Goal: Download file/media

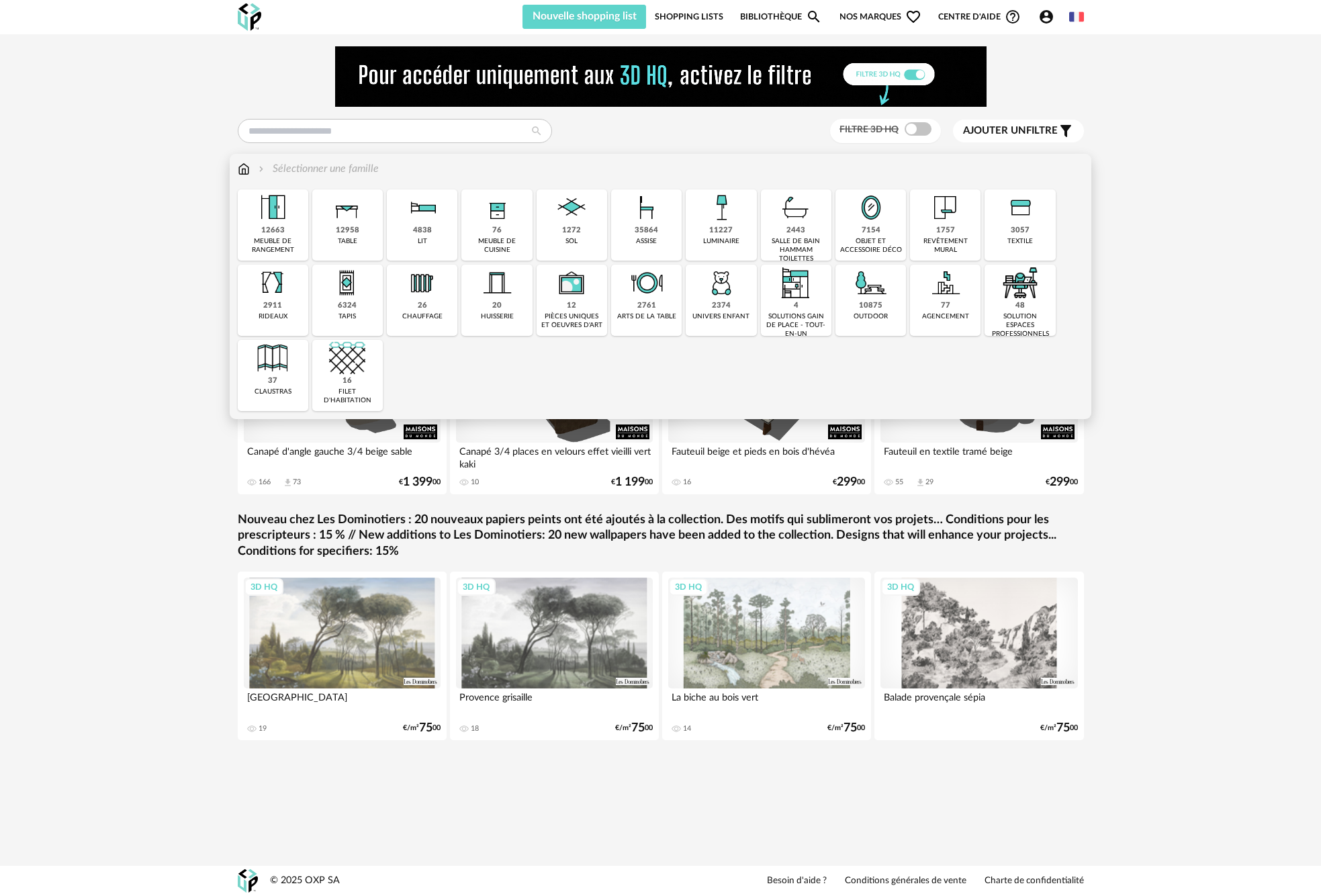
click at [636, 223] on img at bounding box center [647, 208] width 36 height 36
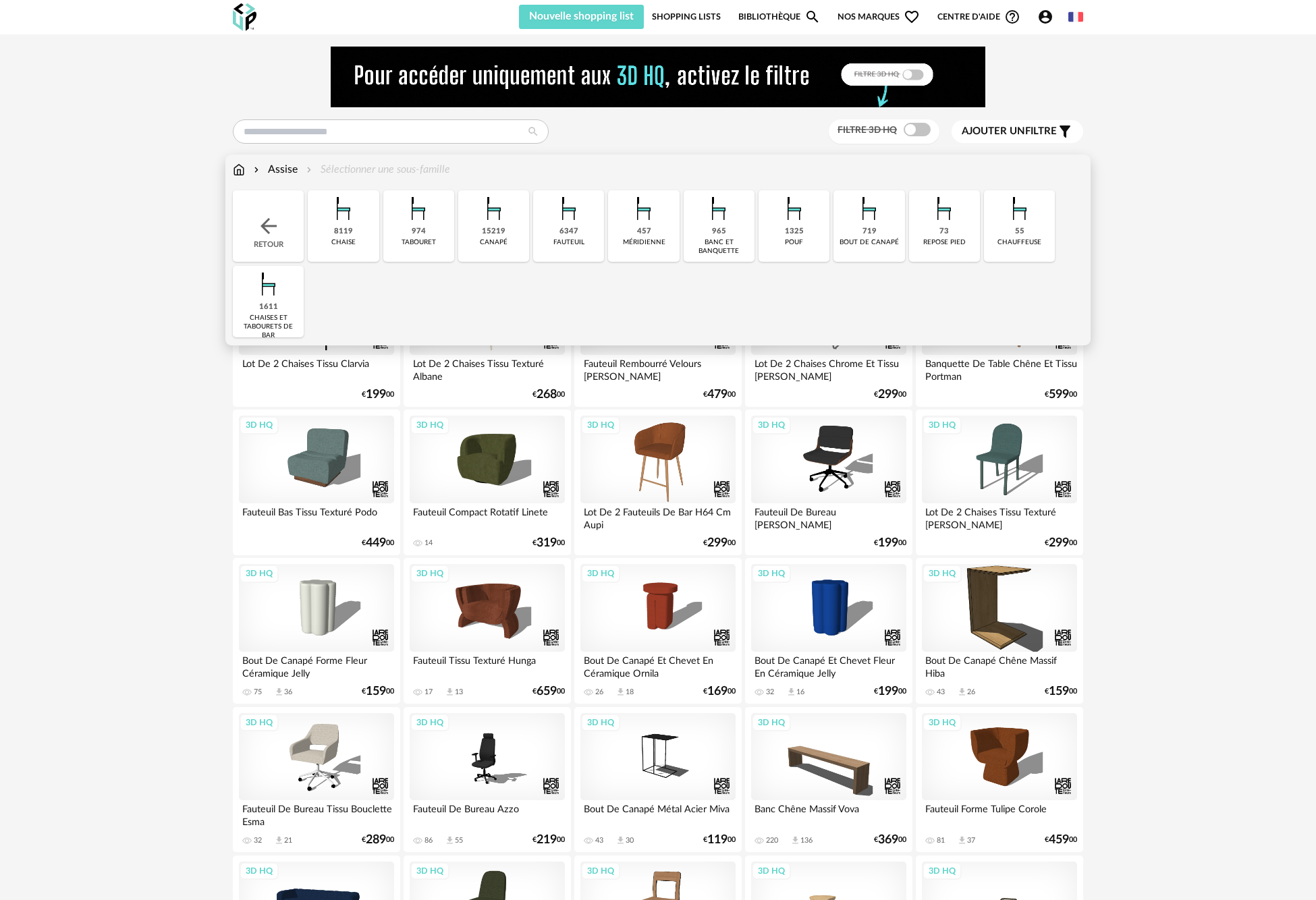
click at [802, 229] on div "1325" at bounding box center [795, 232] width 19 height 10
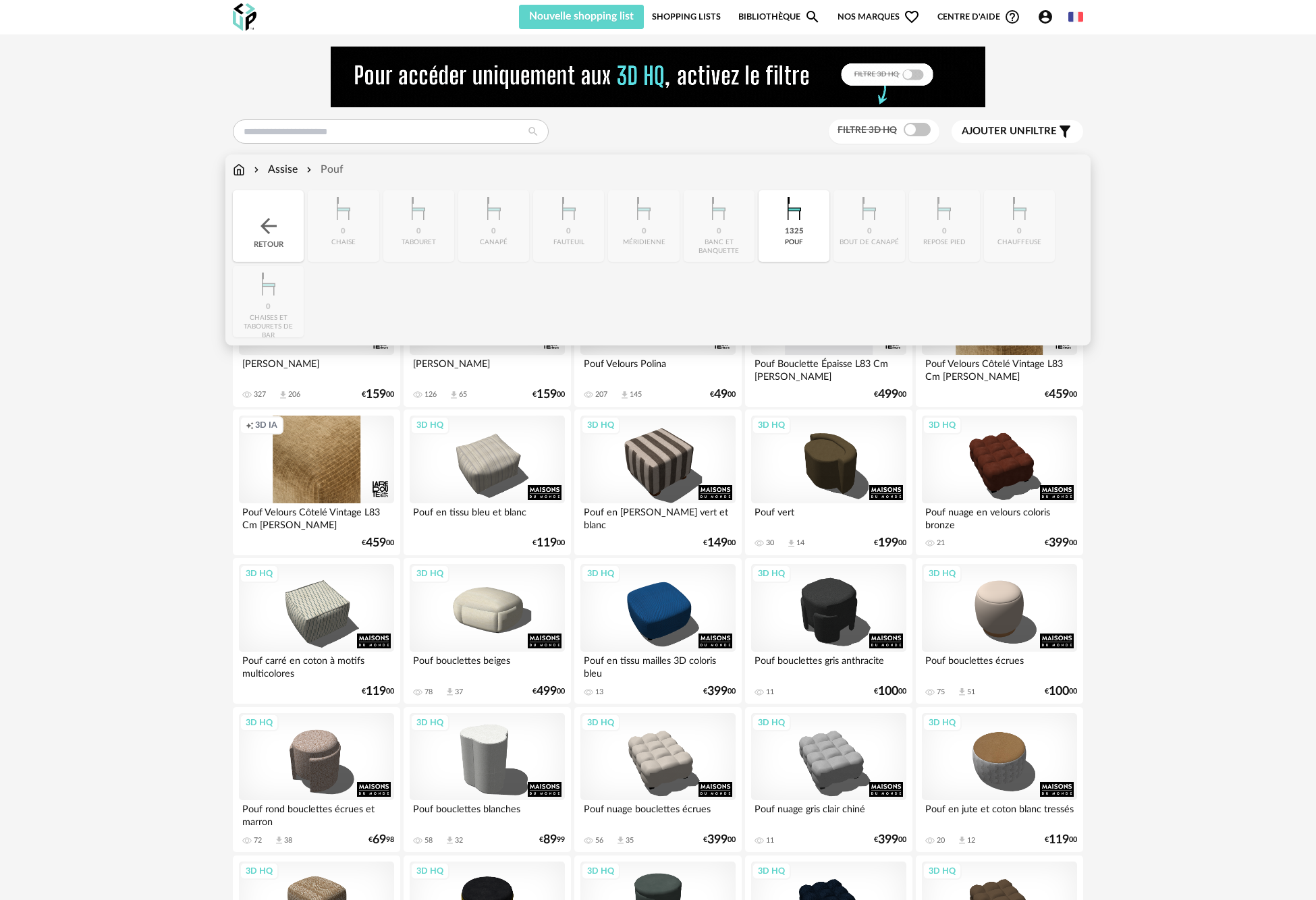
click at [330, 167] on div "Pouf" at bounding box center [323, 169] width 40 height 15
click at [286, 173] on div "Assise" at bounding box center [274, 169] width 46 height 15
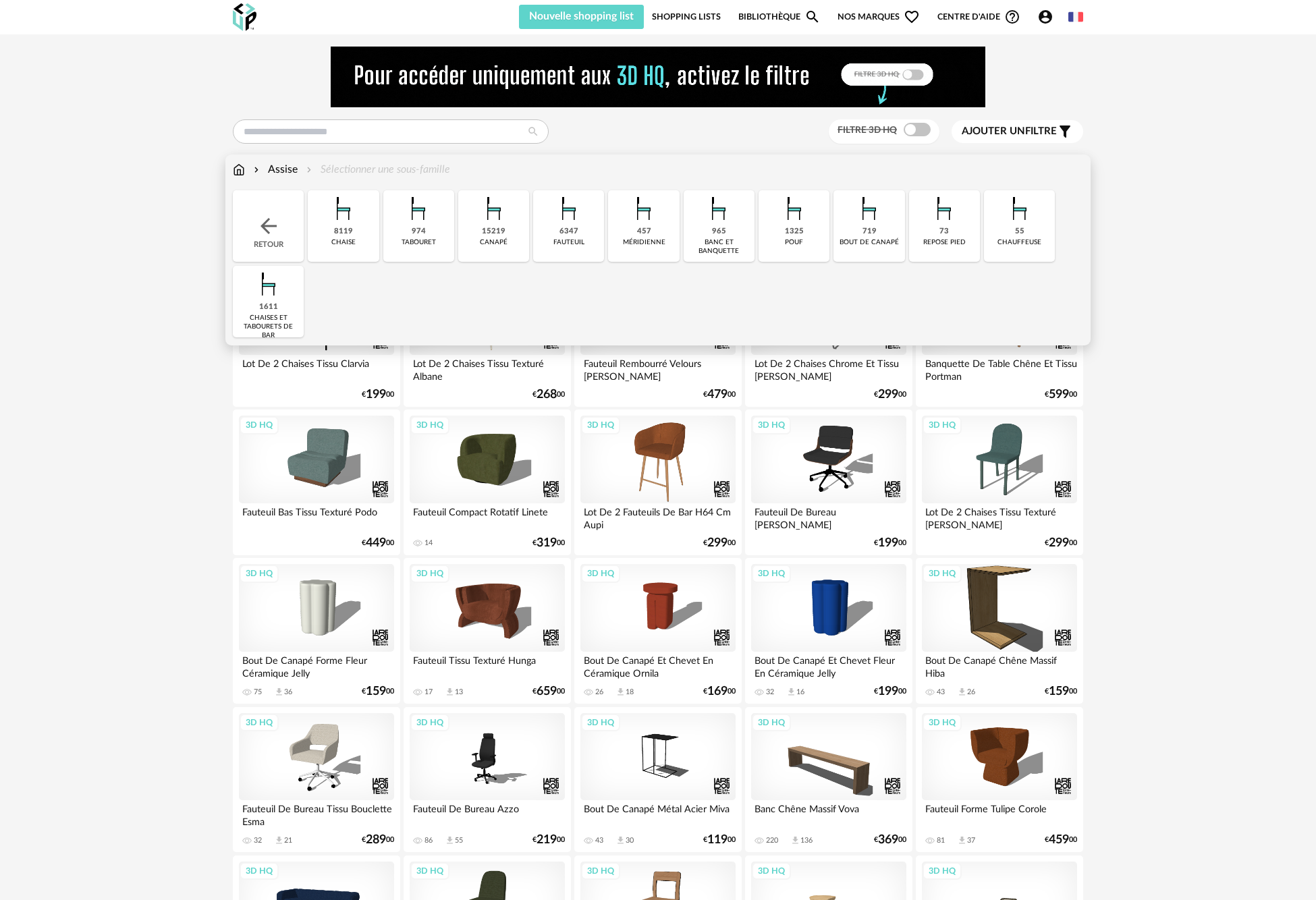
click at [560, 228] on div "6347" at bounding box center [569, 232] width 19 height 10
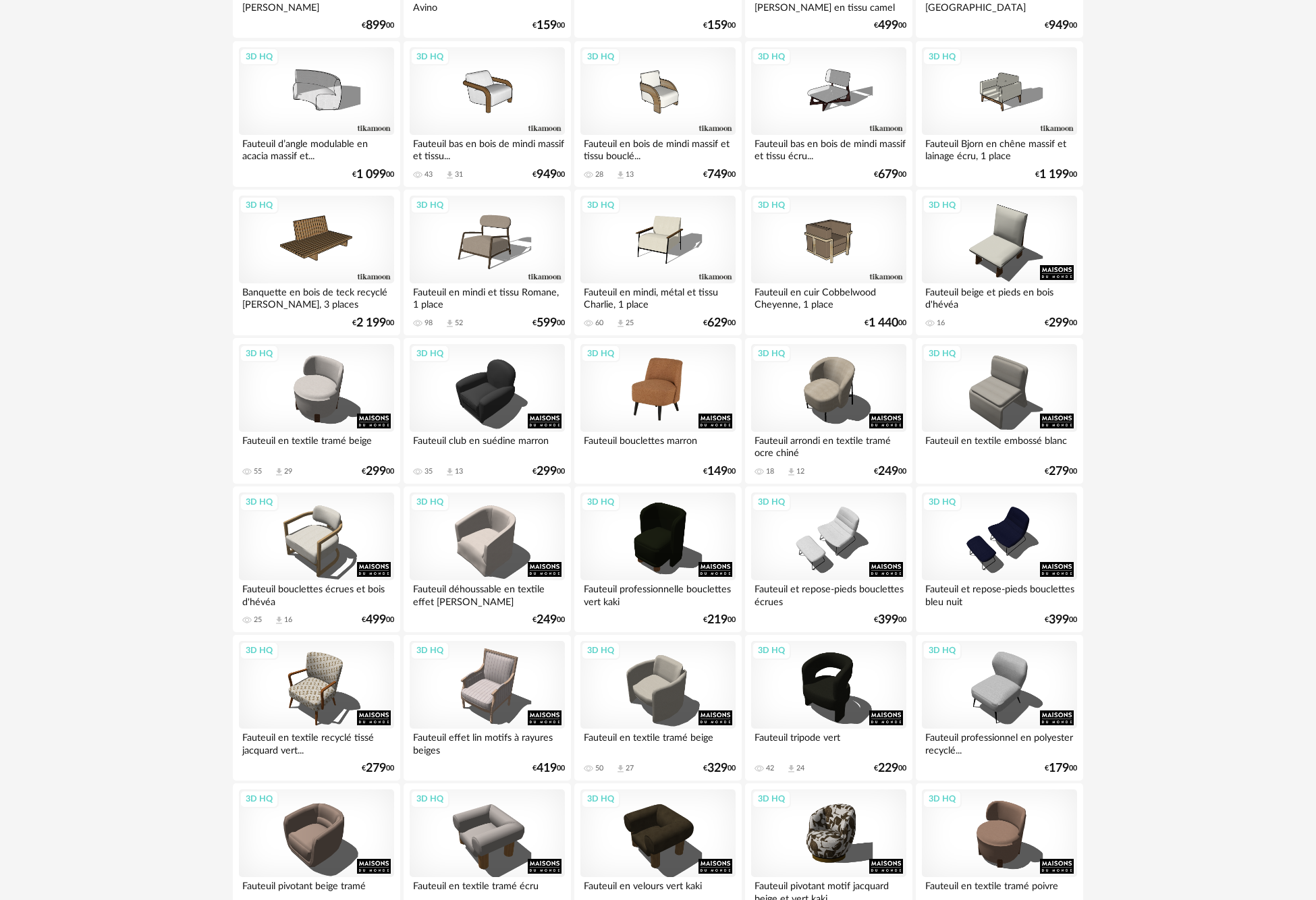
scroll to position [1349, 0]
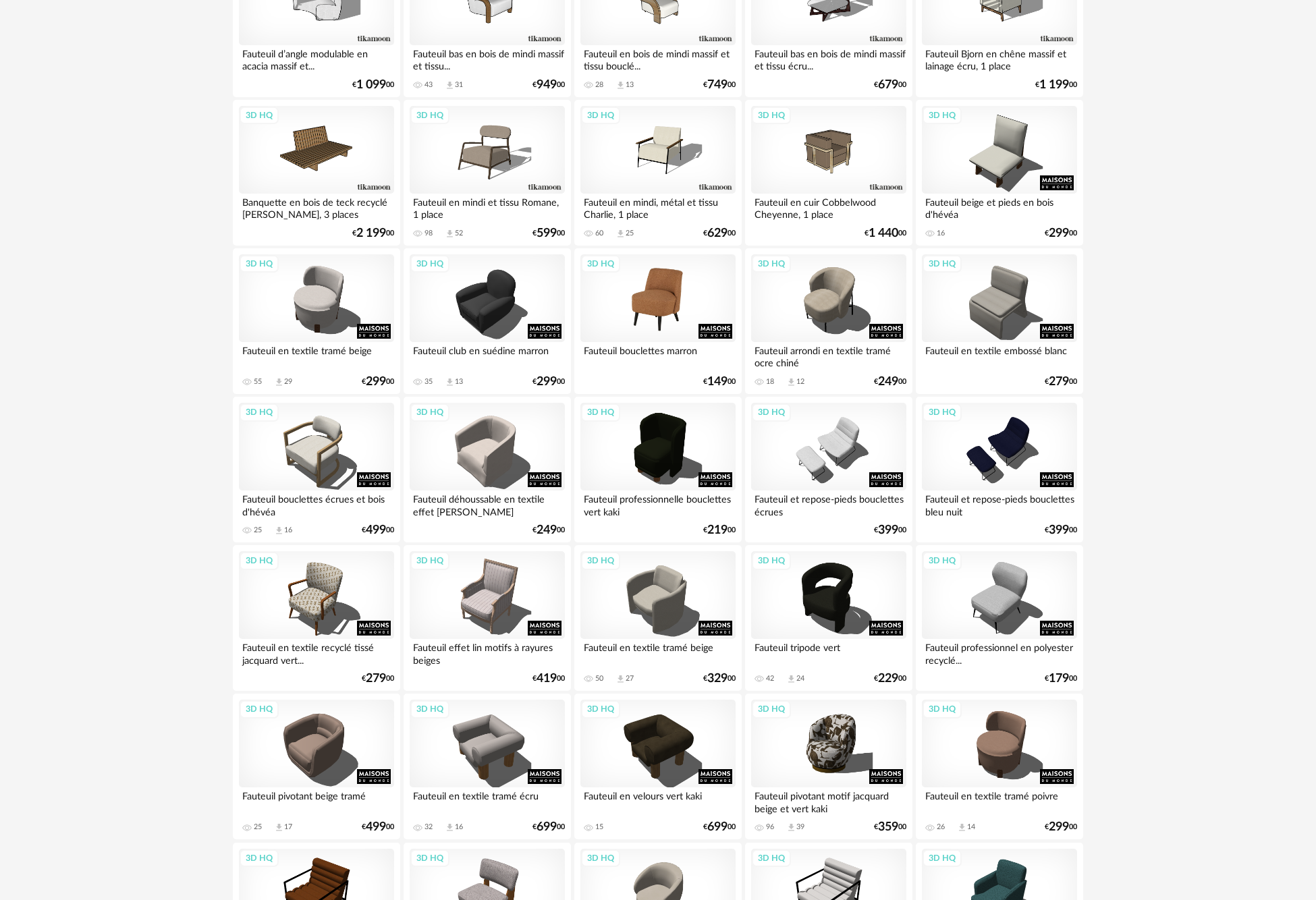
click at [657, 303] on div "3D HQ" at bounding box center [658, 298] width 155 height 88
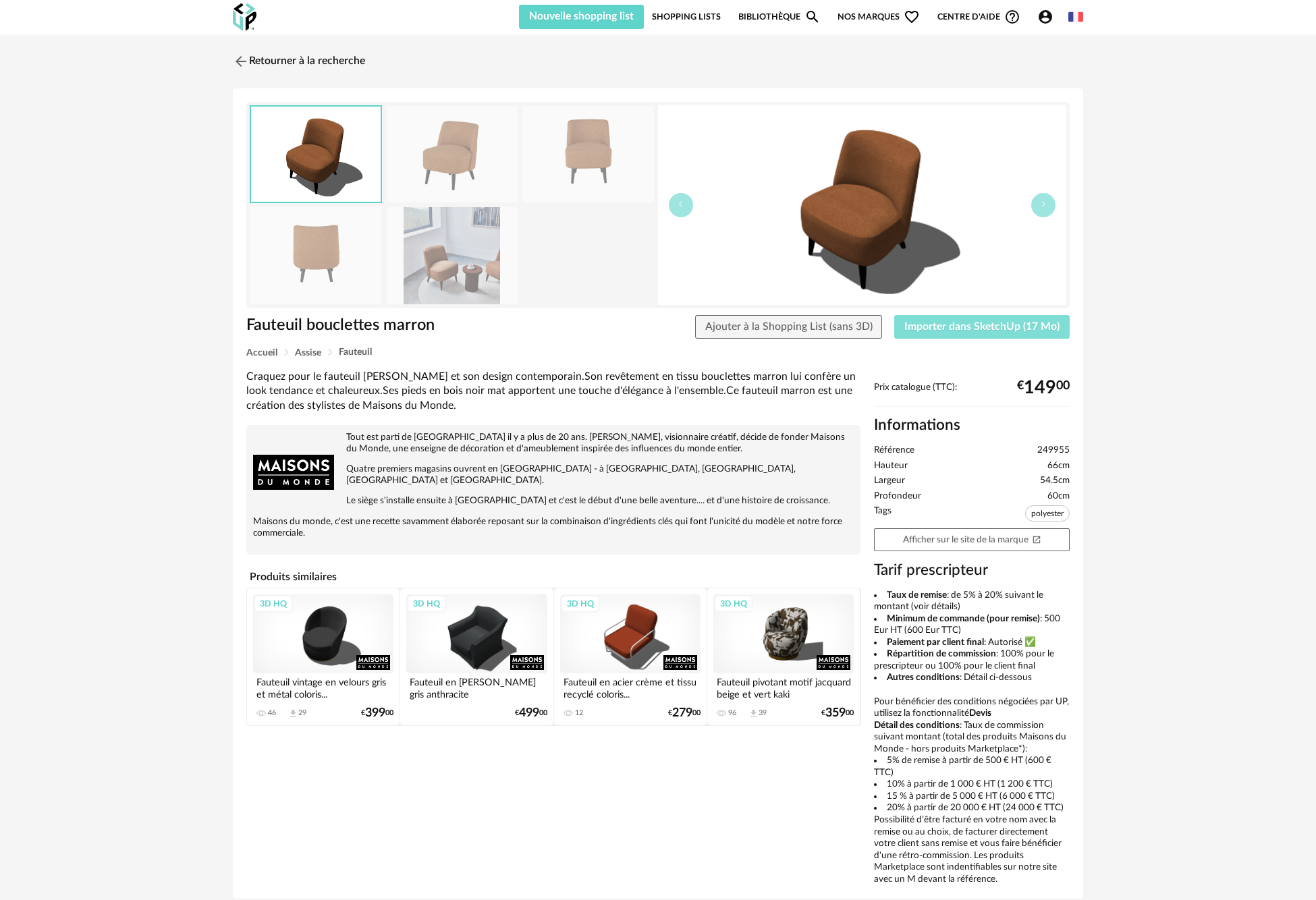
click at [979, 321] on span "Importer dans SketchUp (17 Mo)" at bounding box center [982, 326] width 155 height 11
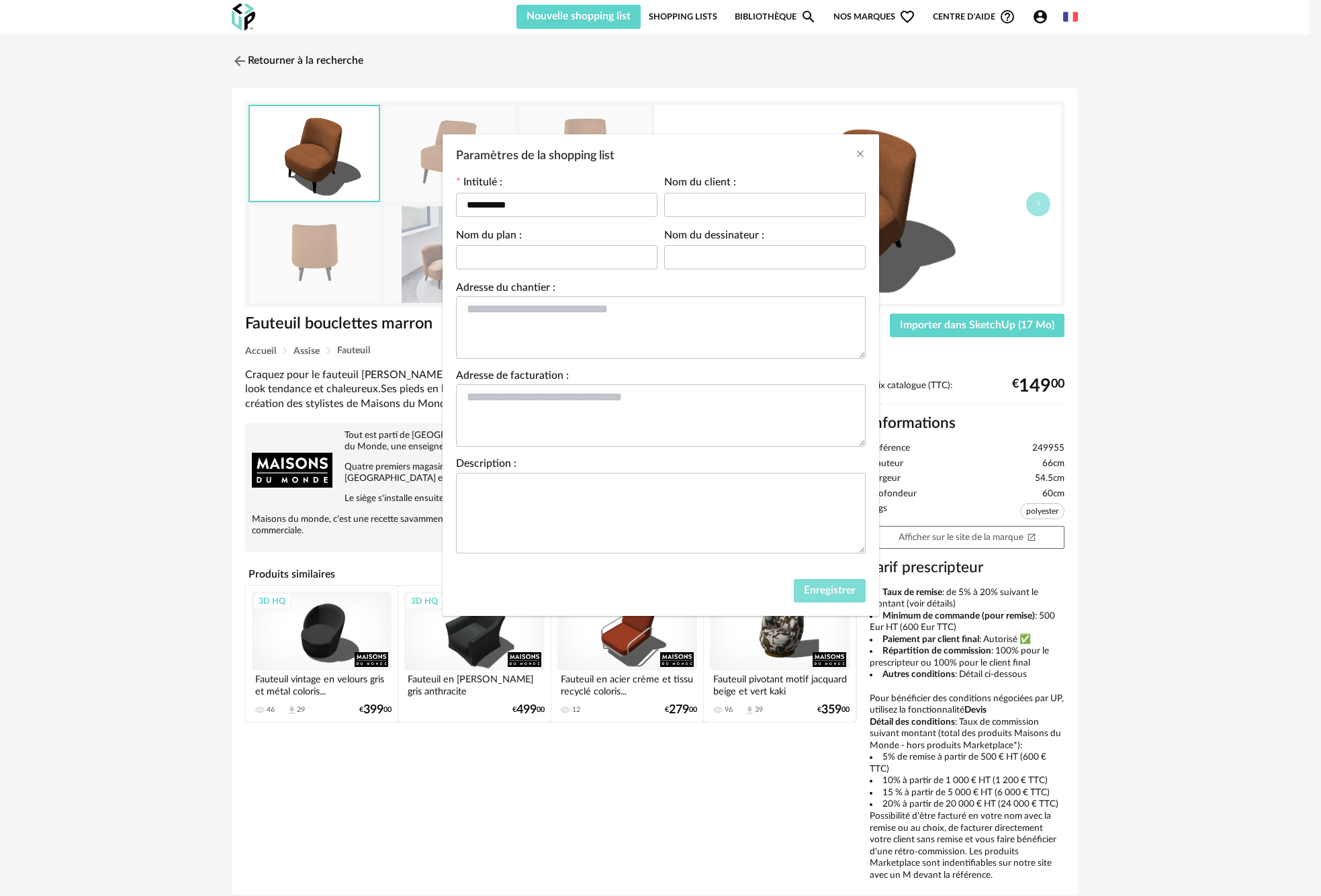
click at [836, 590] on span "Enregistrer" at bounding box center [829, 590] width 52 height 11
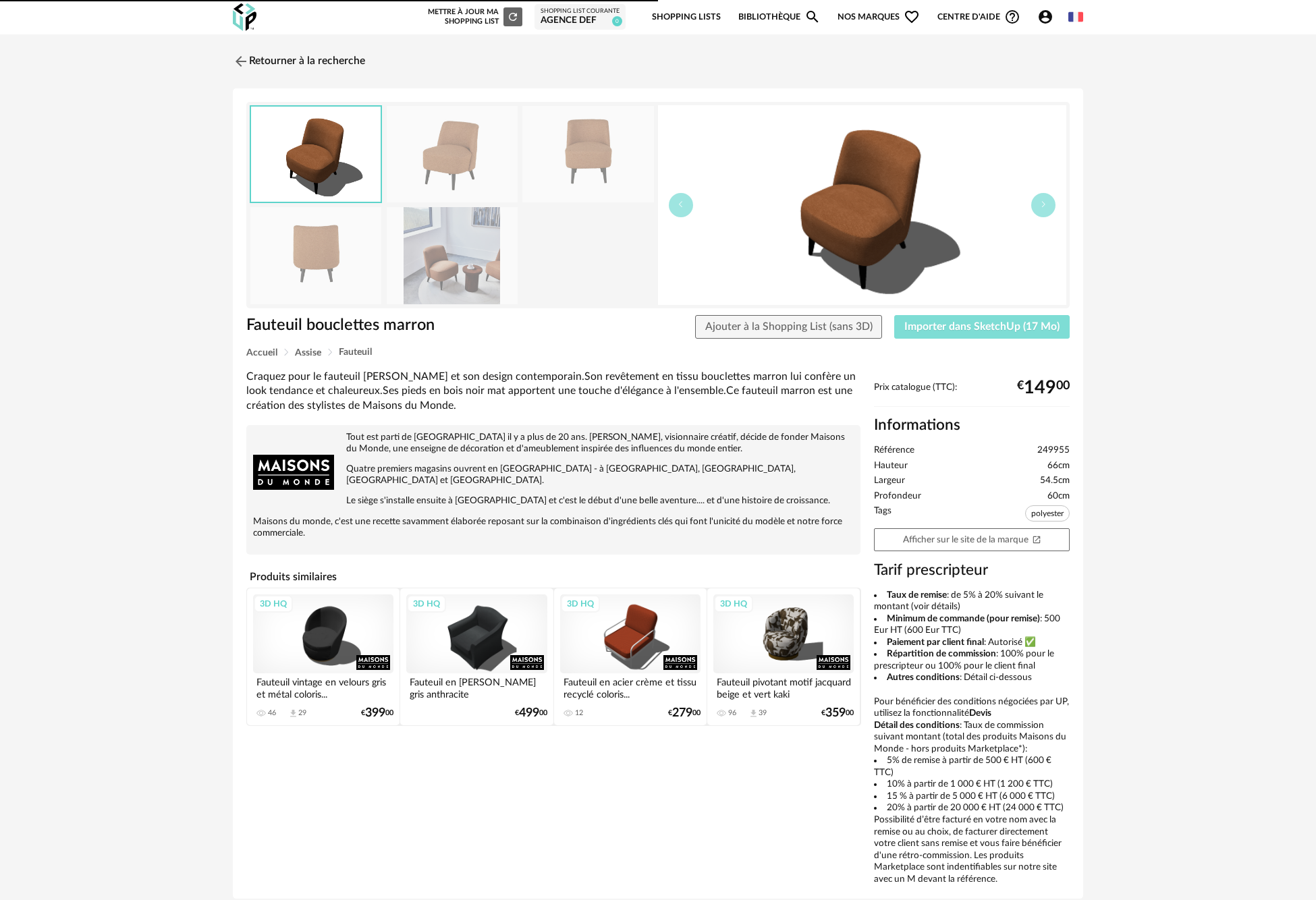
click at [236, 61] on img at bounding box center [240, 61] width 16 height 16
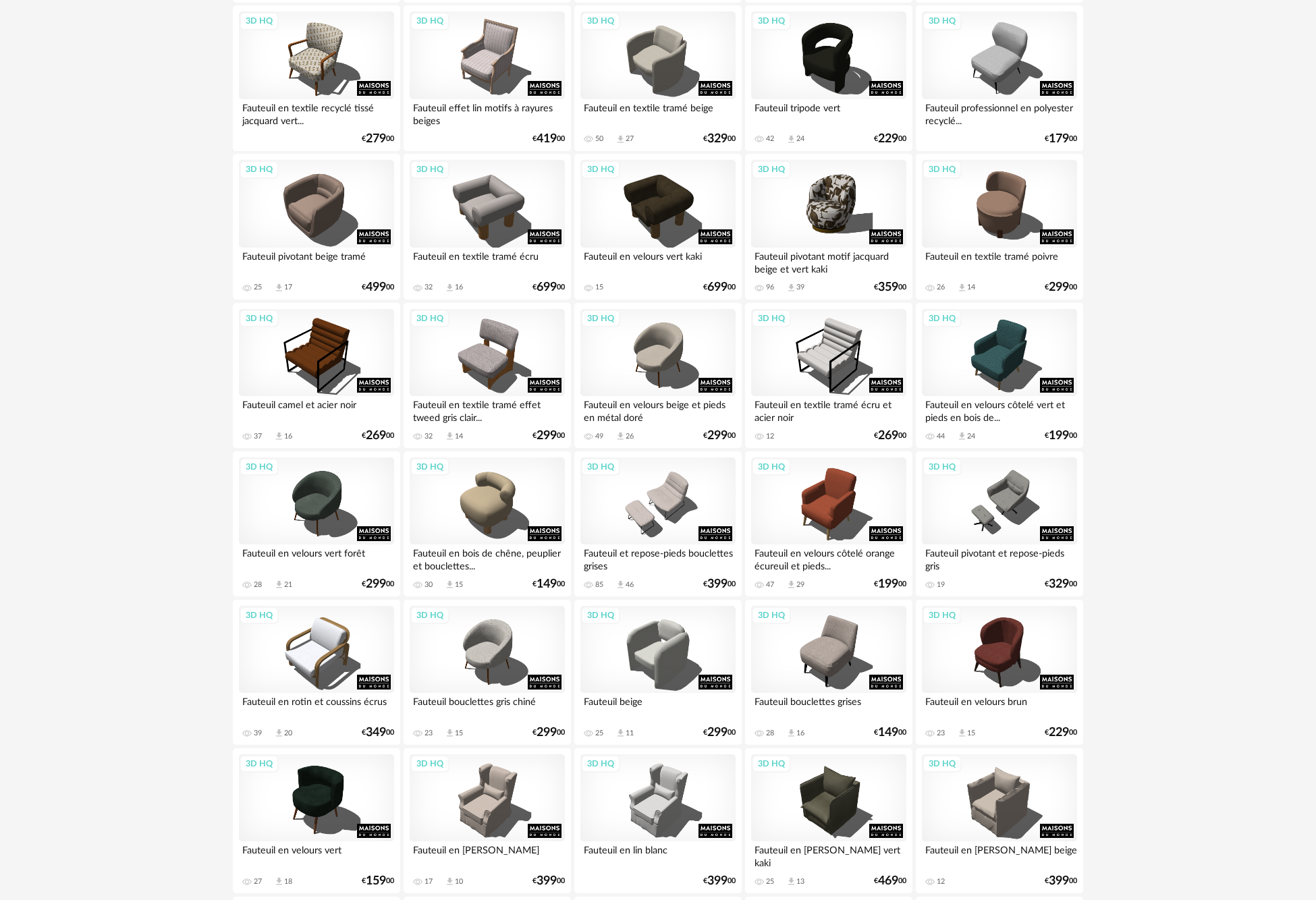
scroll to position [2068, 0]
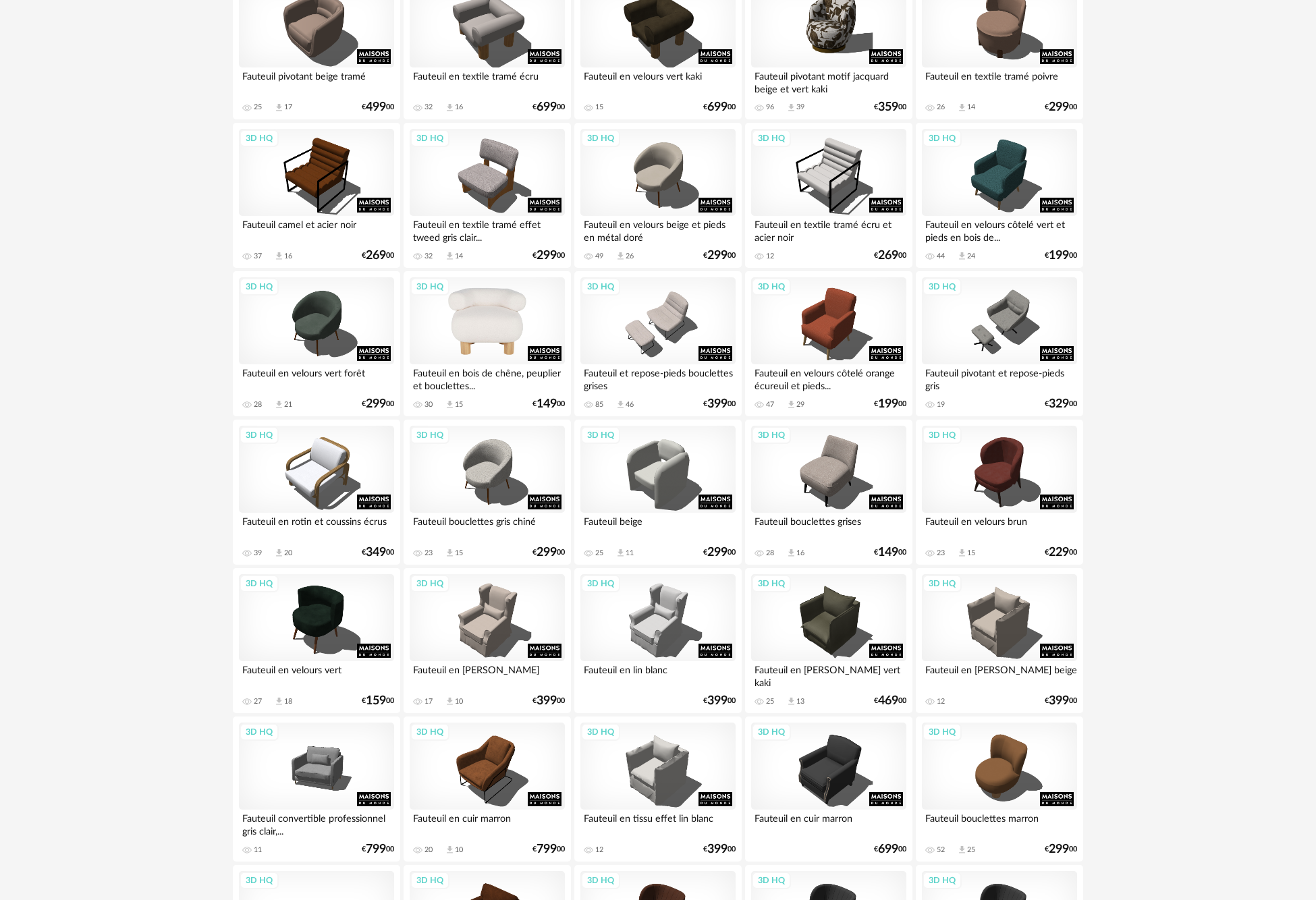
click at [489, 320] on div "3D HQ" at bounding box center [486, 321] width 155 height 88
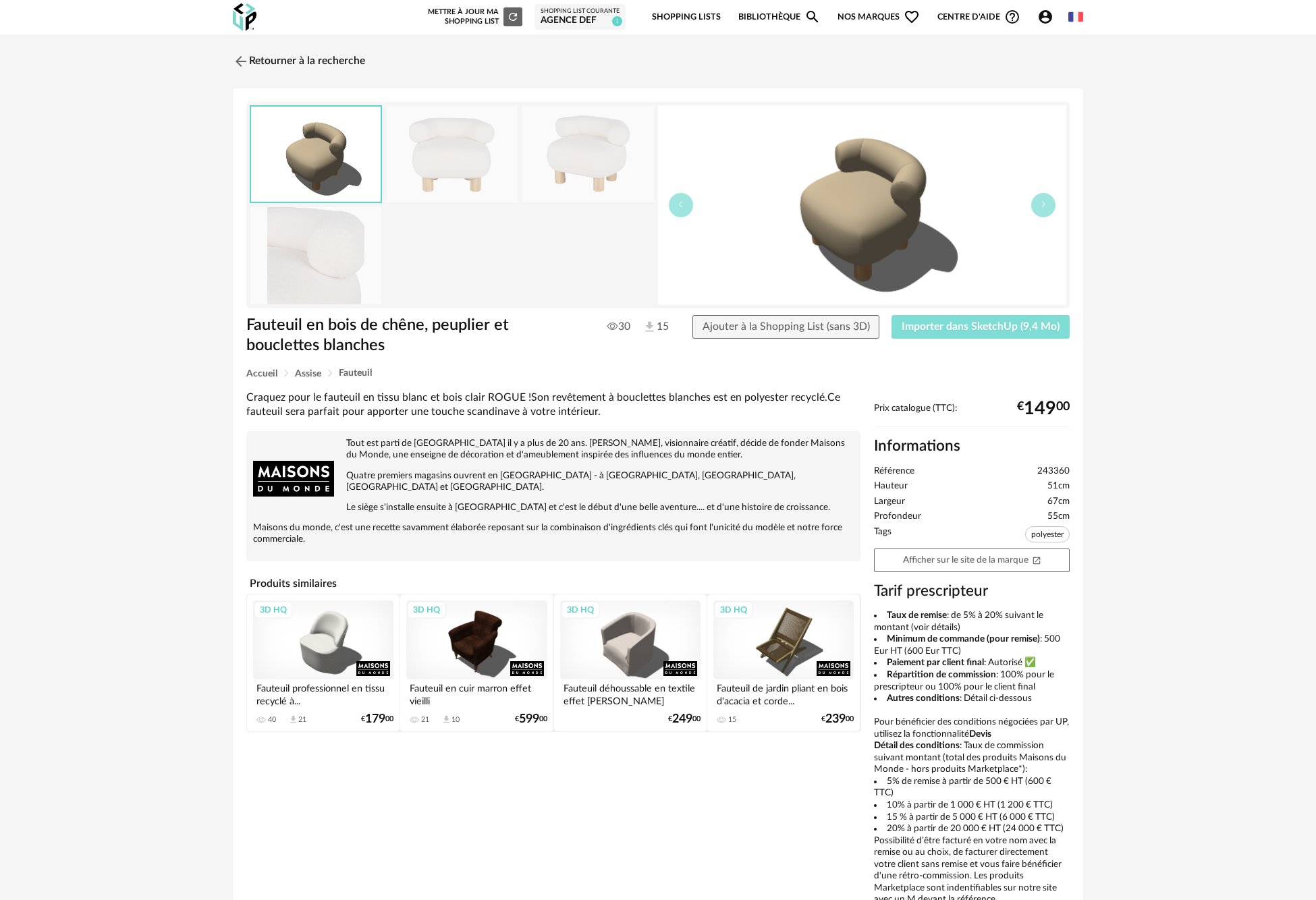
click at [963, 327] on span "Importer dans SketchUp (9,4 Mo)" at bounding box center [980, 326] width 158 height 11
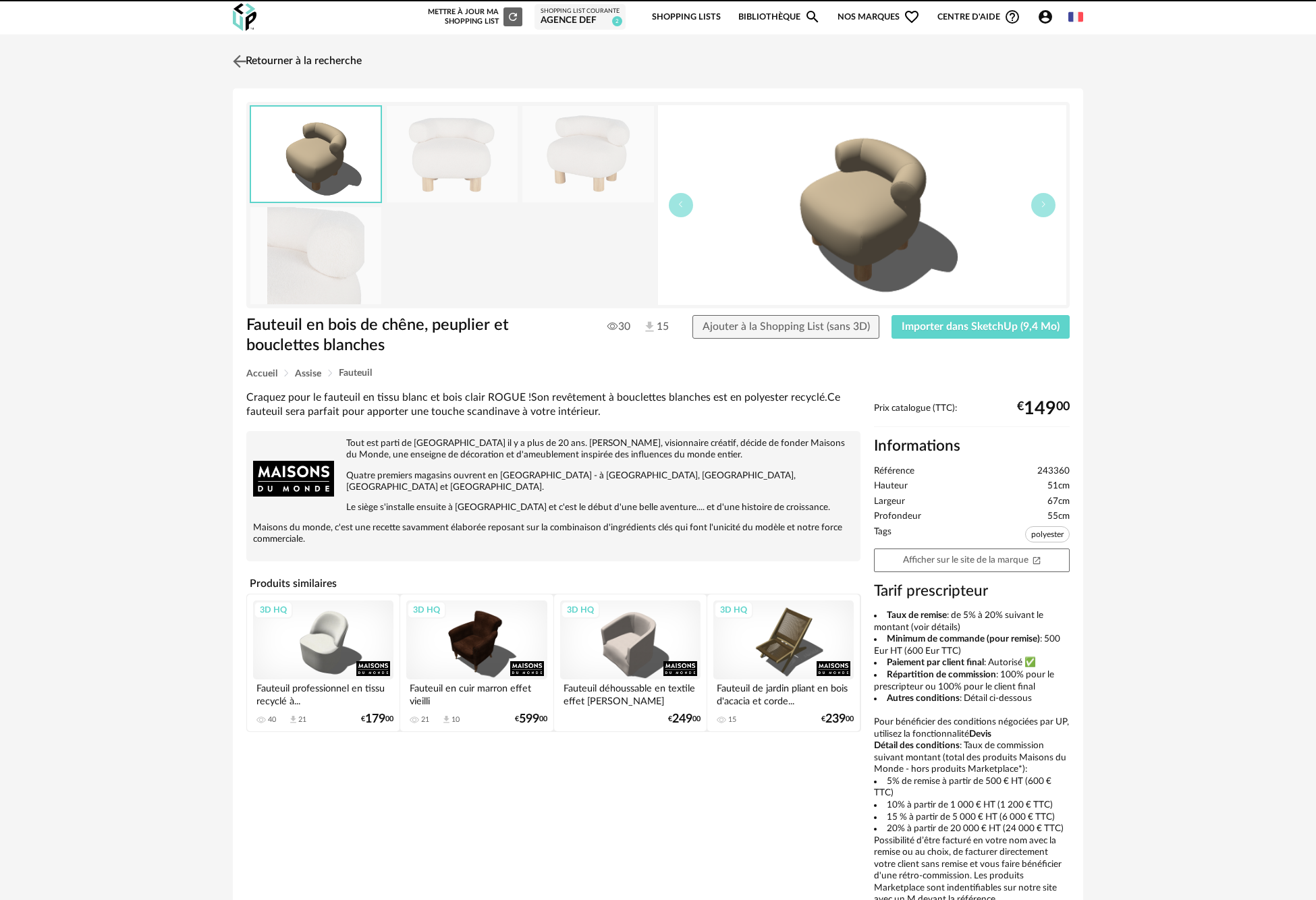
click at [236, 56] on img at bounding box center [240, 60] width 20 height 20
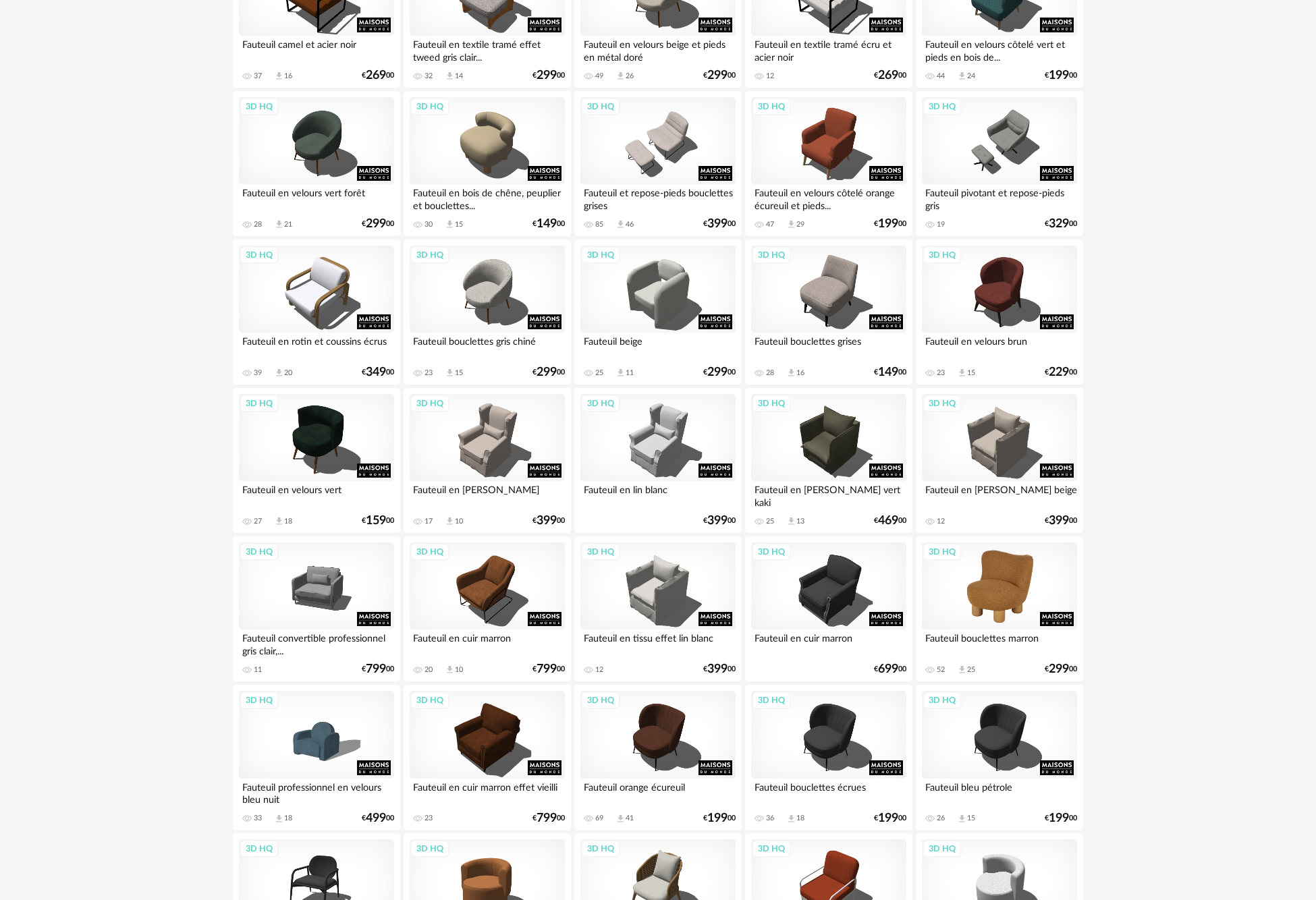
scroll to position [2338, 0]
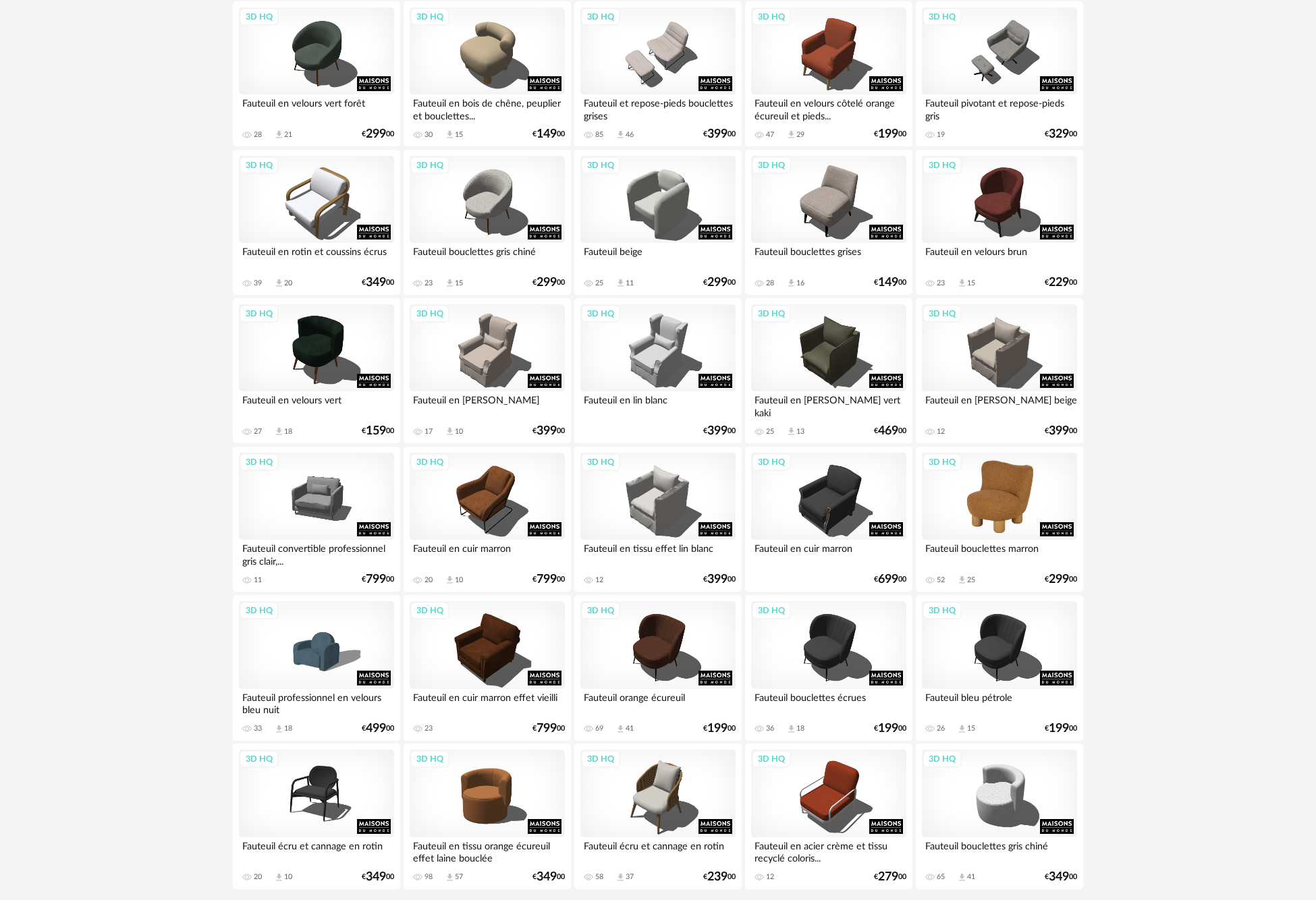
click at [1018, 507] on div "3D HQ" at bounding box center [999, 497] width 155 height 88
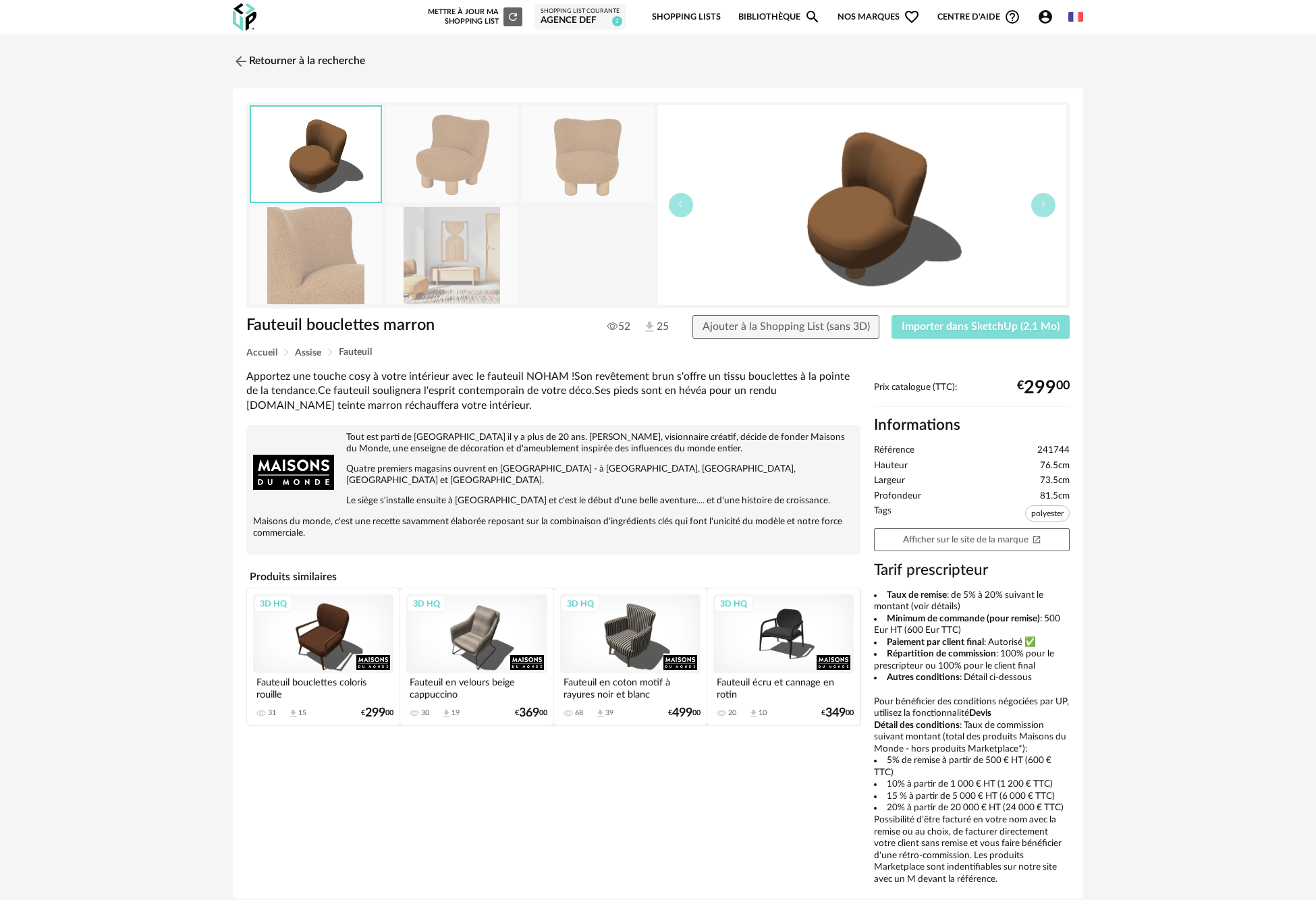
click at [994, 329] on span "Importer dans SketchUp (2,1 Mo)" at bounding box center [980, 326] width 158 height 11
click at [232, 68] on img at bounding box center [240, 60] width 20 height 20
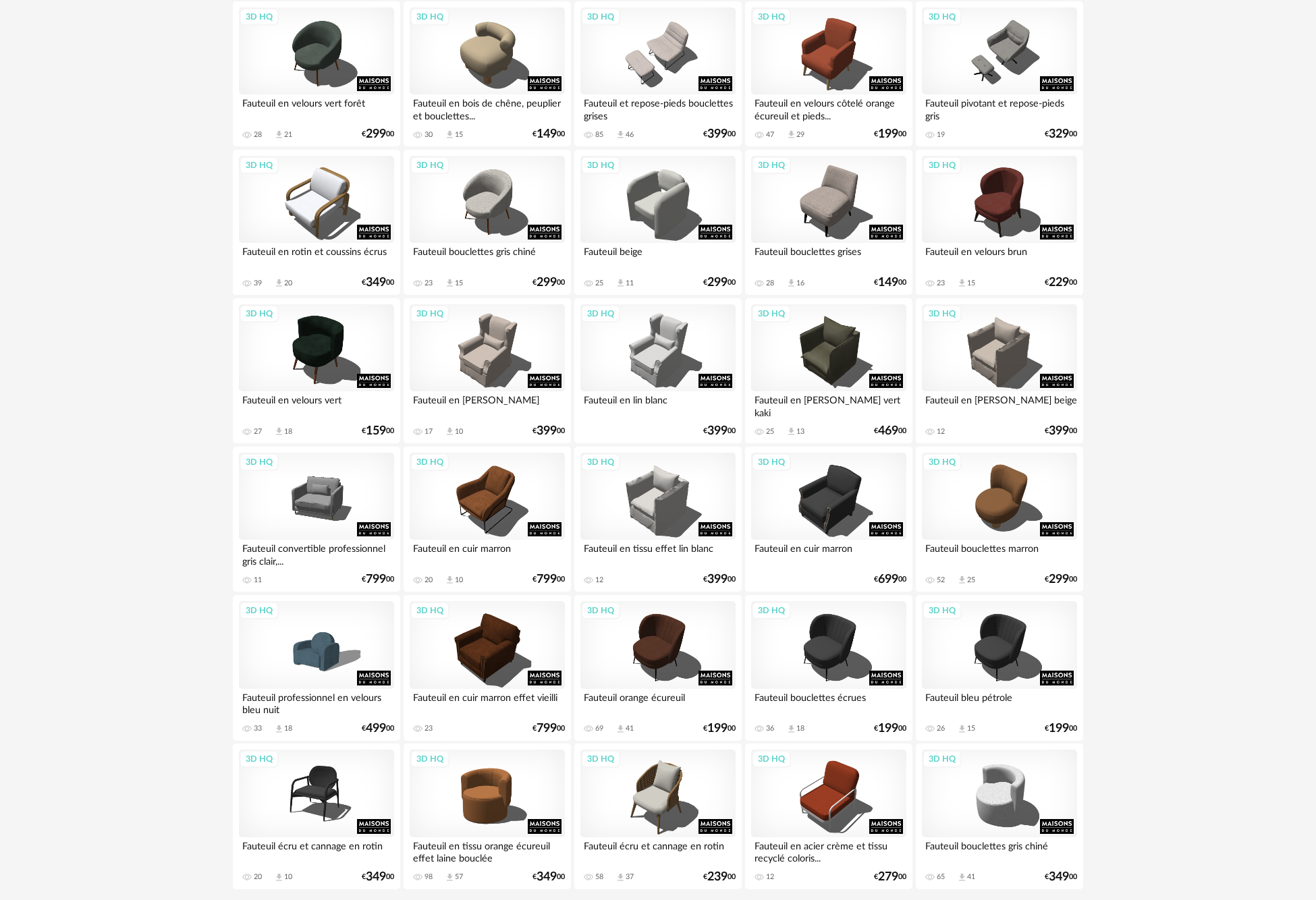
scroll to position [2418, 0]
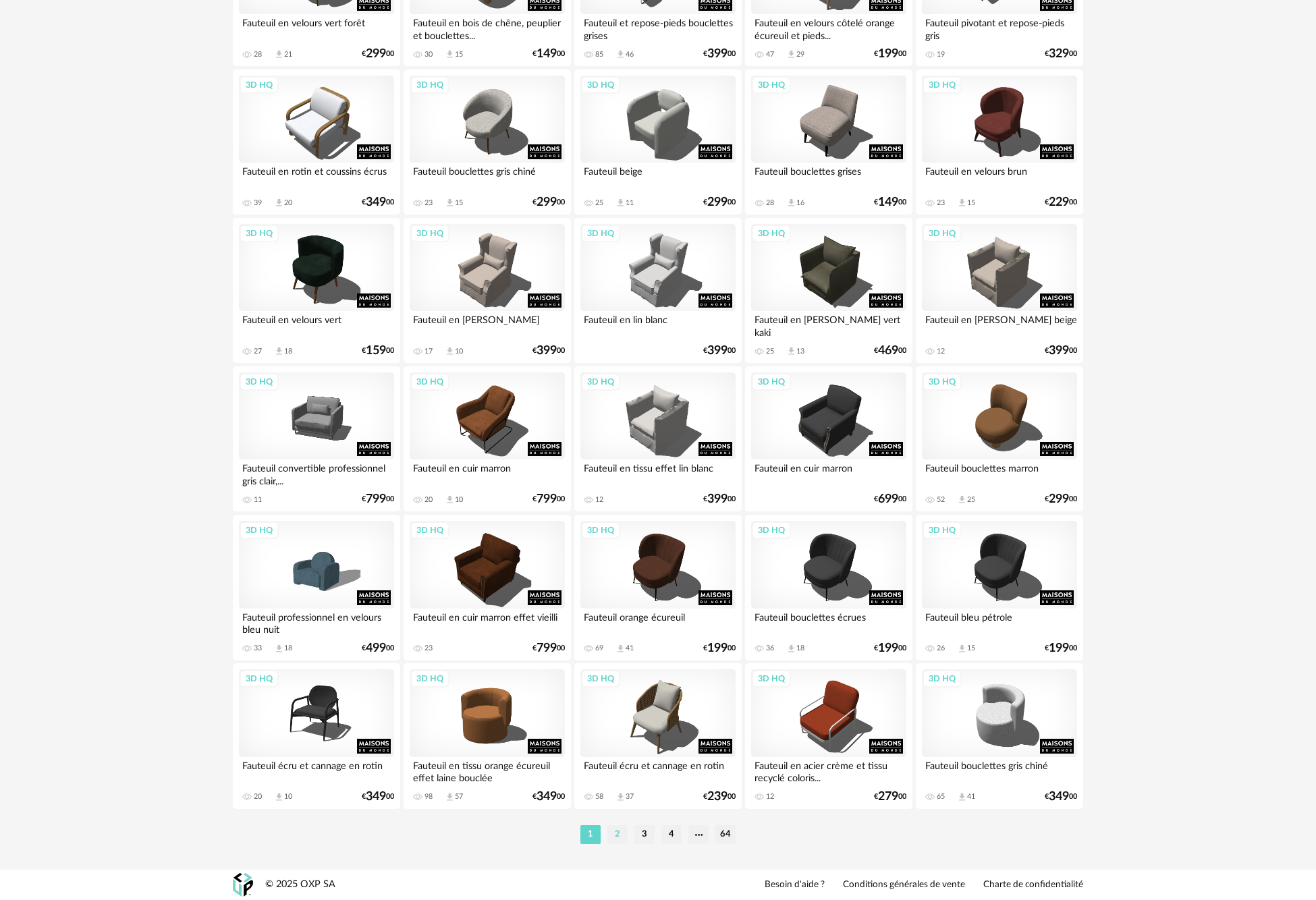
click at [619, 839] on li "2" at bounding box center [617, 834] width 20 height 19
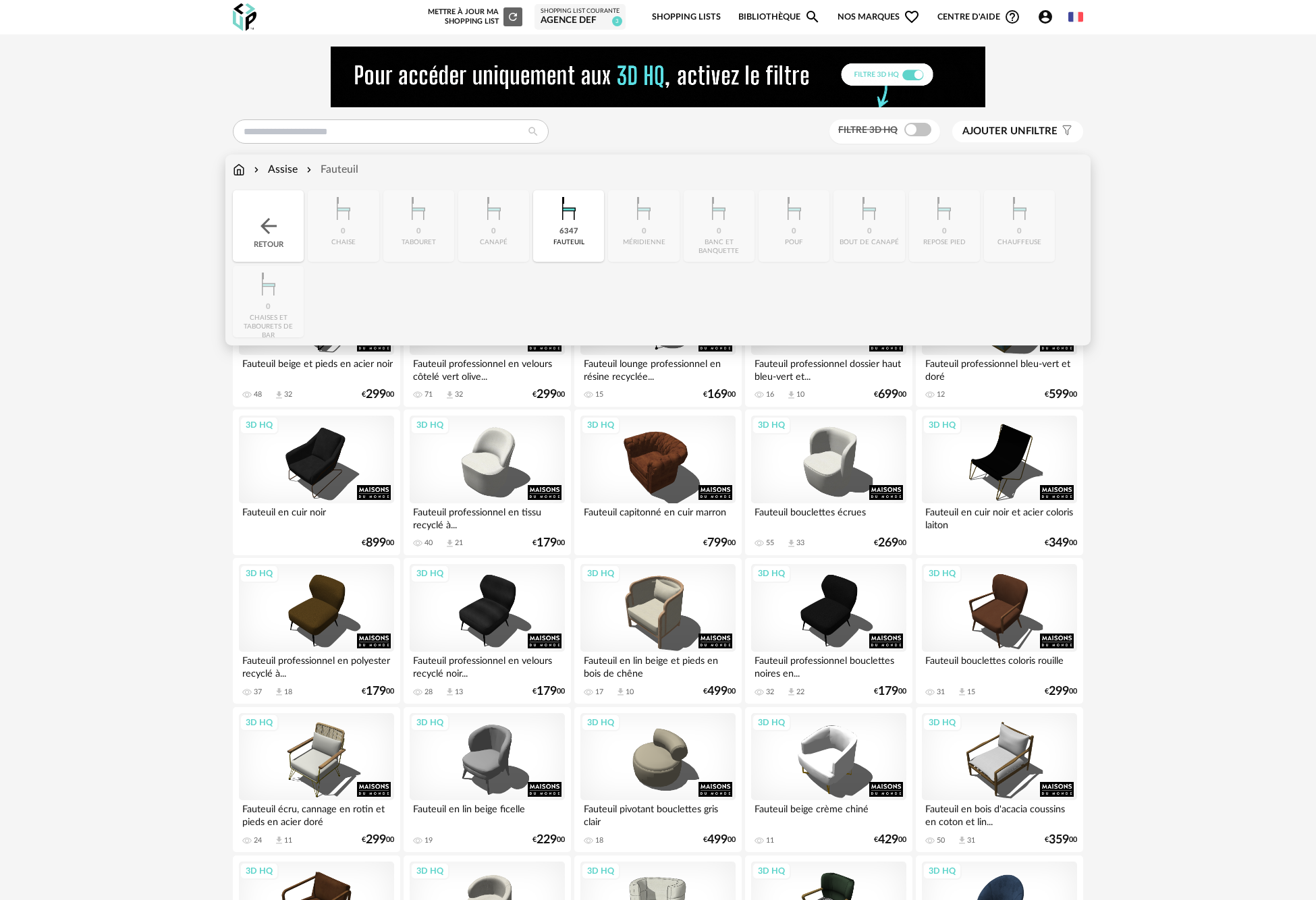
click at [294, 169] on div "Assise" at bounding box center [274, 169] width 46 height 15
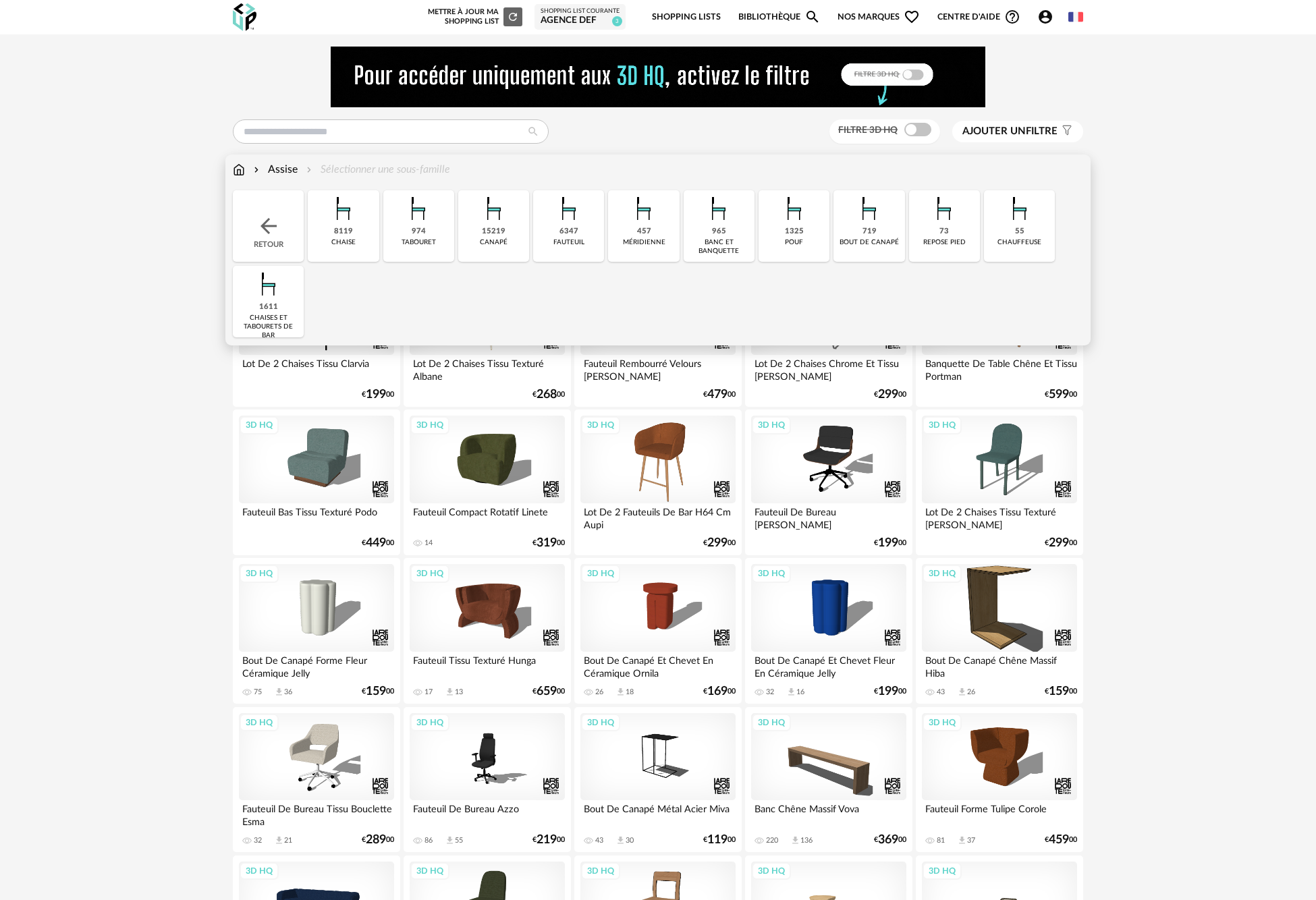
click at [790, 239] on div "pouf" at bounding box center [794, 242] width 18 height 9
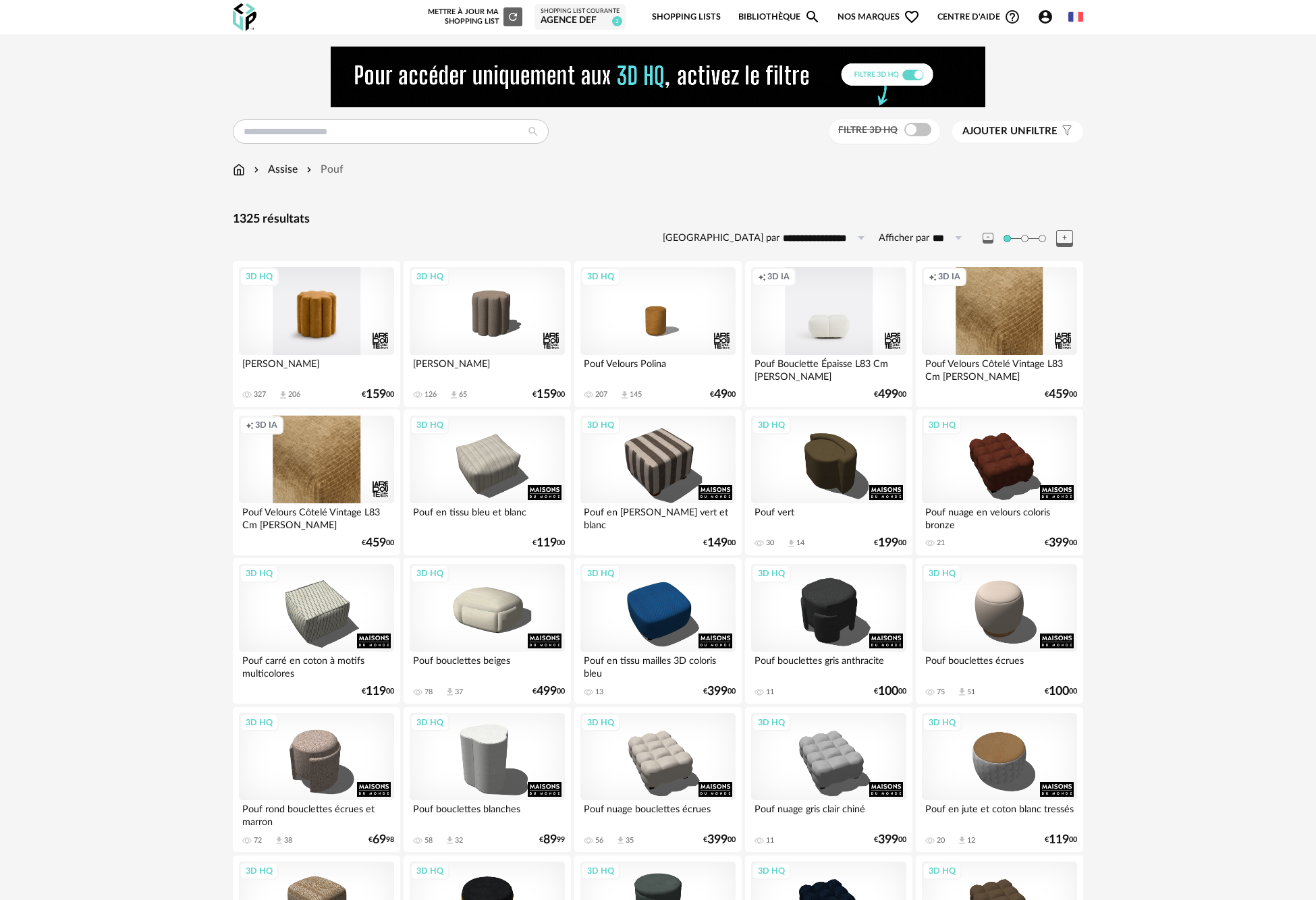
click at [310, 314] on div "3D HQ" at bounding box center [316, 311] width 155 height 88
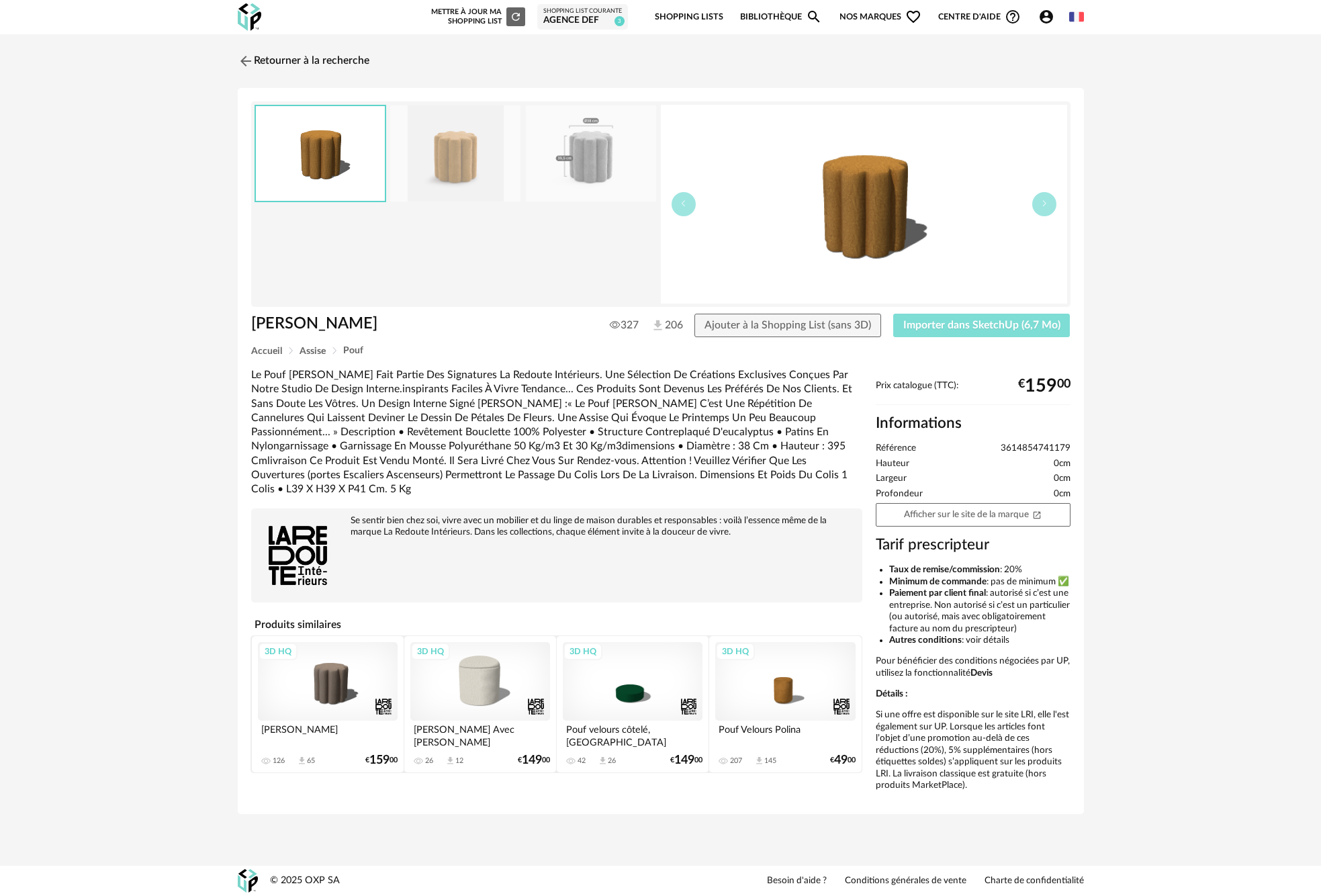
click at [972, 331] on button "Importer dans SketchUp (6,7 Mo)" at bounding box center [982, 326] width 178 height 25
click at [250, 65] on img at bounding box center [244, 60] width 20 height 20
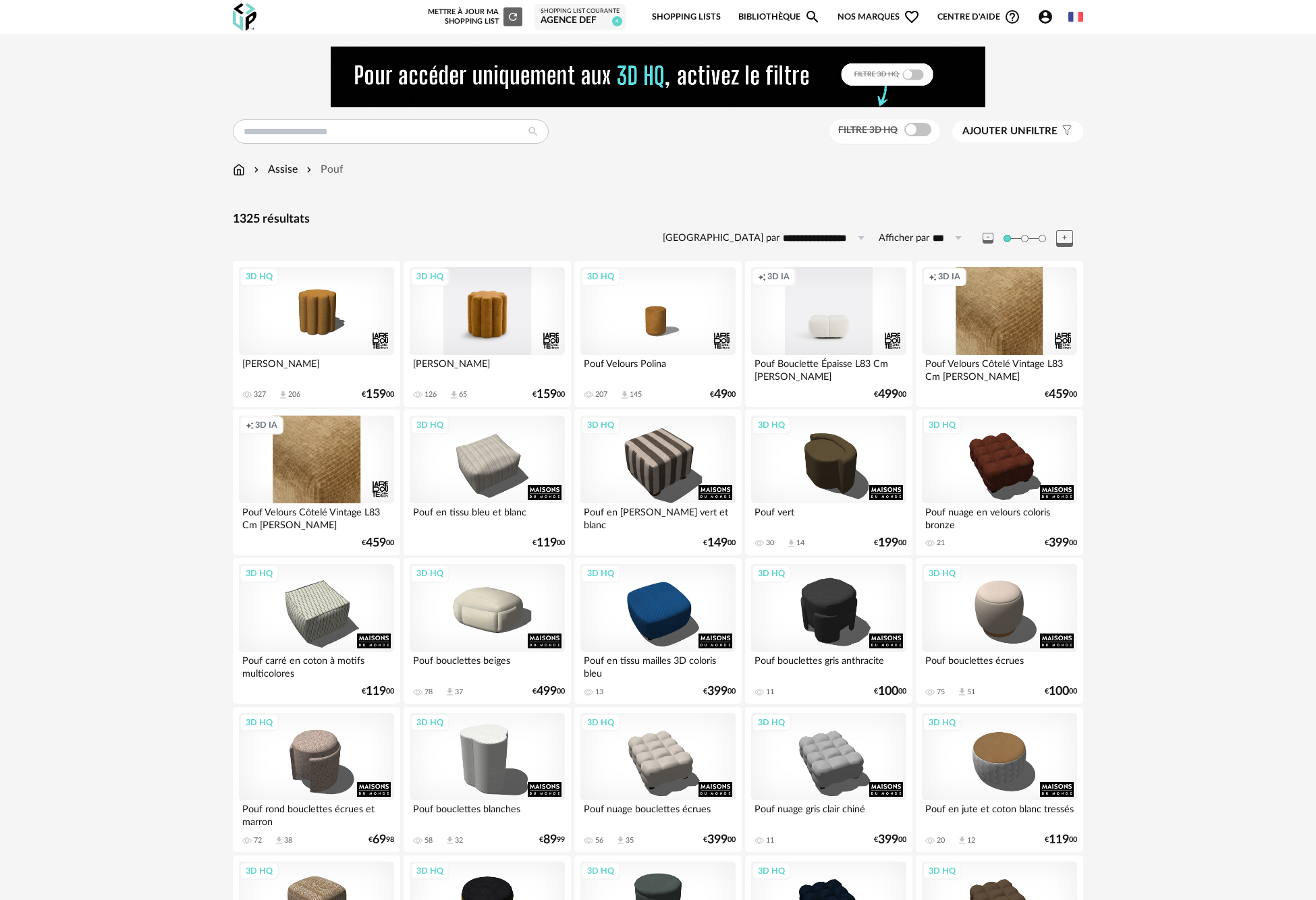
click at [489, 311] on div "3D HQ" at bounding box center [486, 311] width 155 height 88
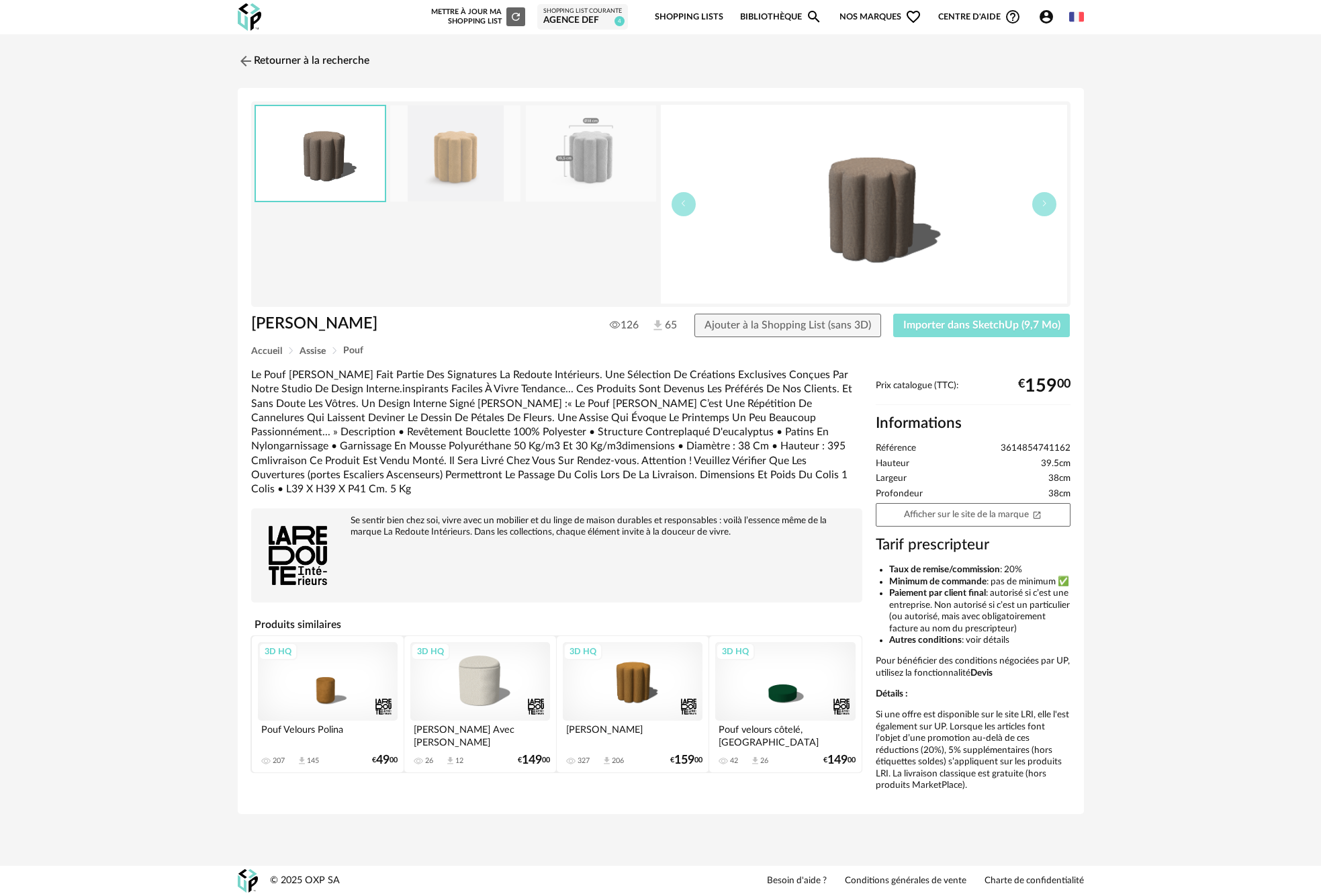
click at [952, 321] on span "Importer dans SketchUp (9,7 Mo)" at bounding box center [982, 325] width 157 height 11
click at [246, 56] on img at bounding box center [244, 60] width 20 height 20
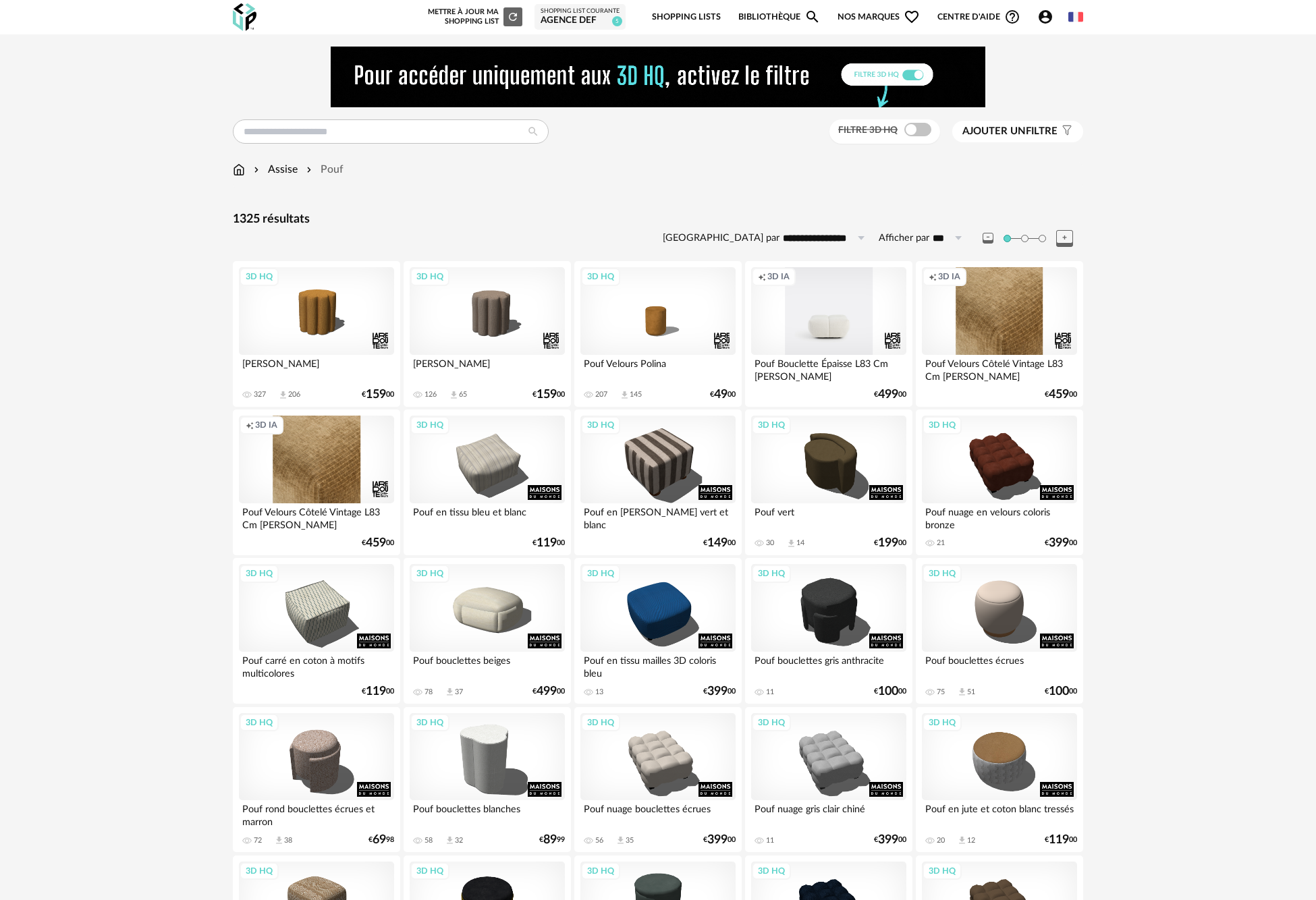
click at [1013, 122] on button "Ajouter un filtre s Filter icon" at bounding box center [1017, 131] width 131 height 21
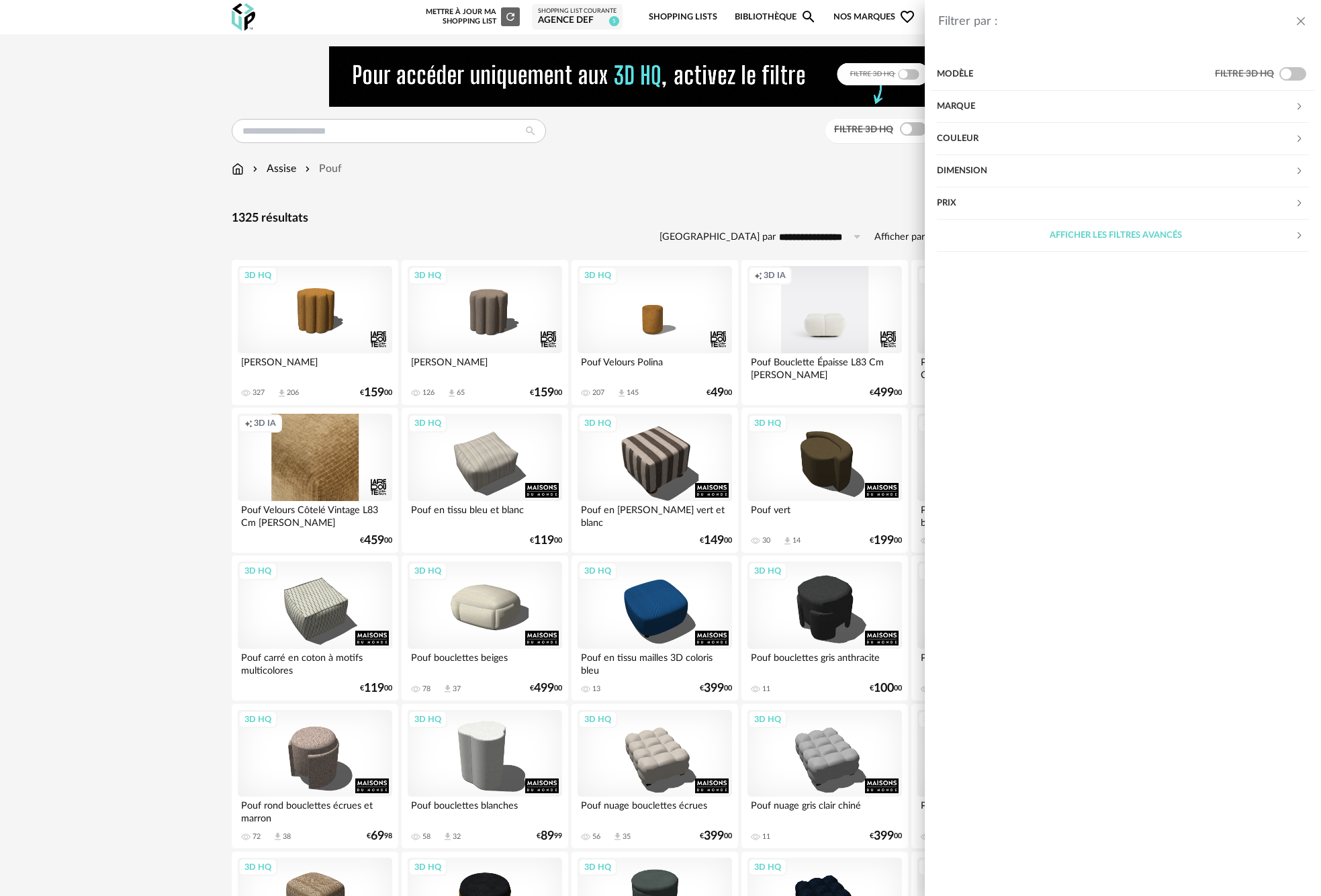
click at [1185, 95] on div "Marque" at bounding box center [1116, 106] width 358 height 32
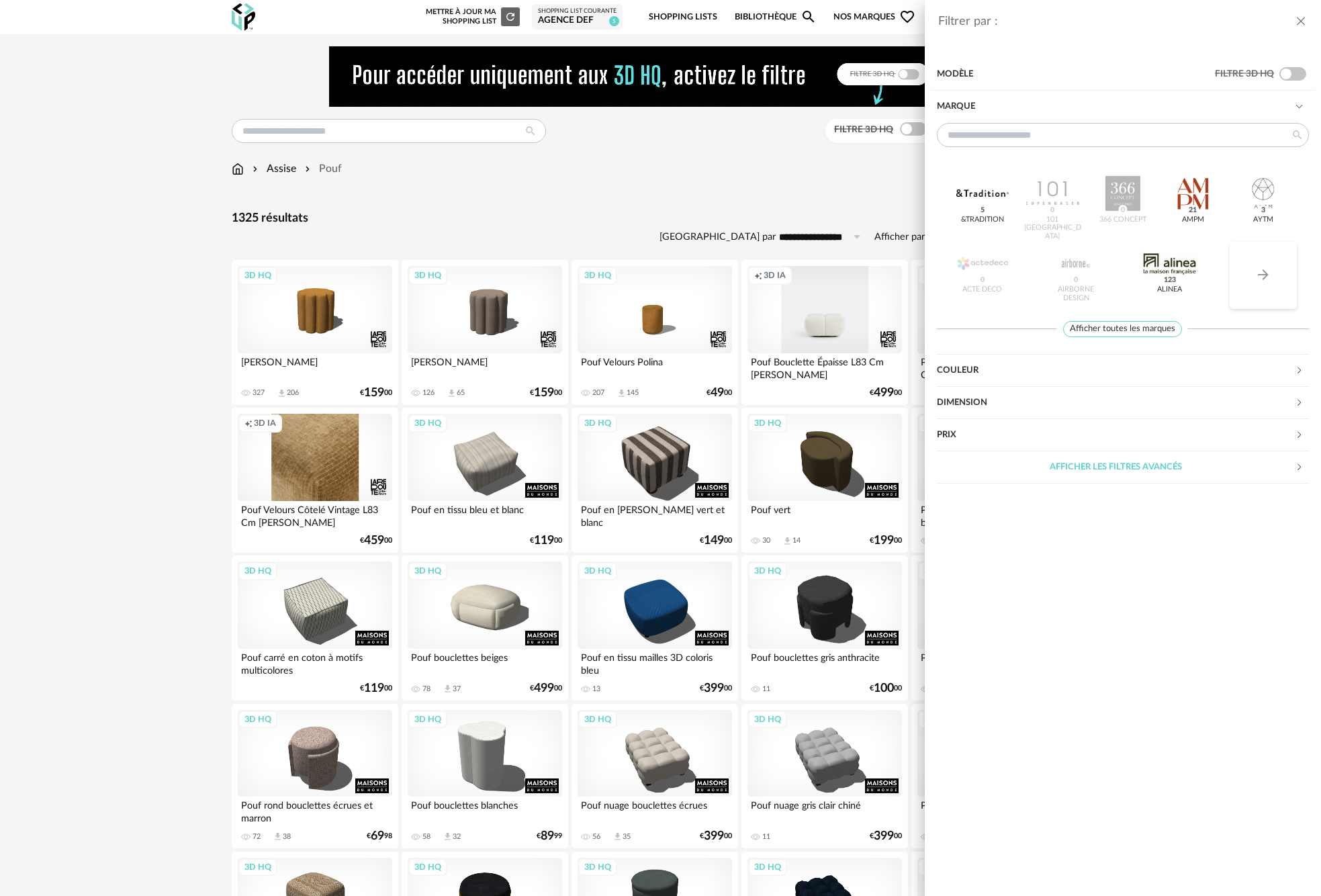
click at [1255, 276] on icon "Arrow Right icon" at bounding box center [1263, 274] width 16 height 16
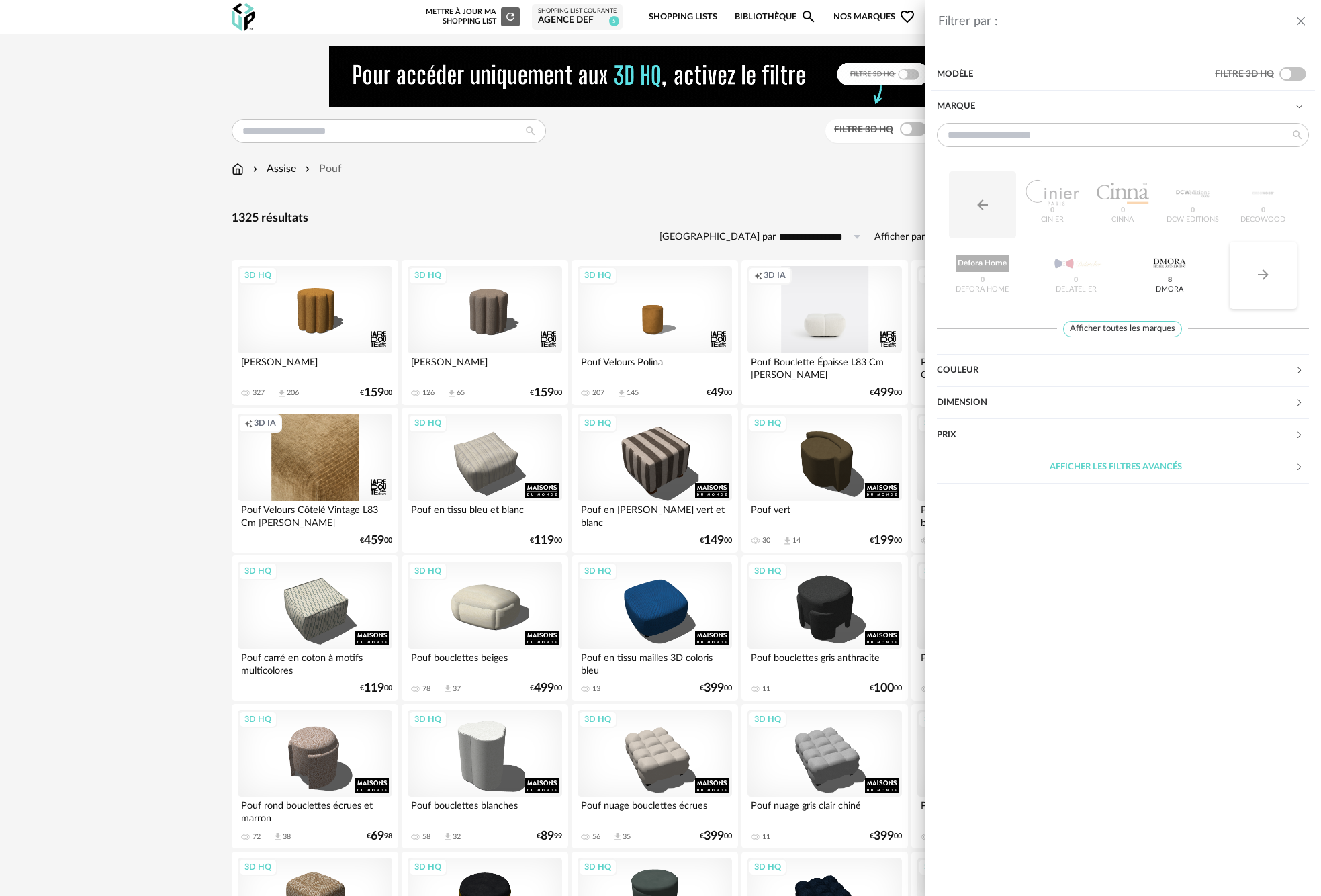
click at [1255, 276] on icon "Arrow Right icon" at bounding box center [1263, 274] width 16 height 16
click at [1103, 129] on input "text" at bounding box center [1122, 135] width 372 height 25
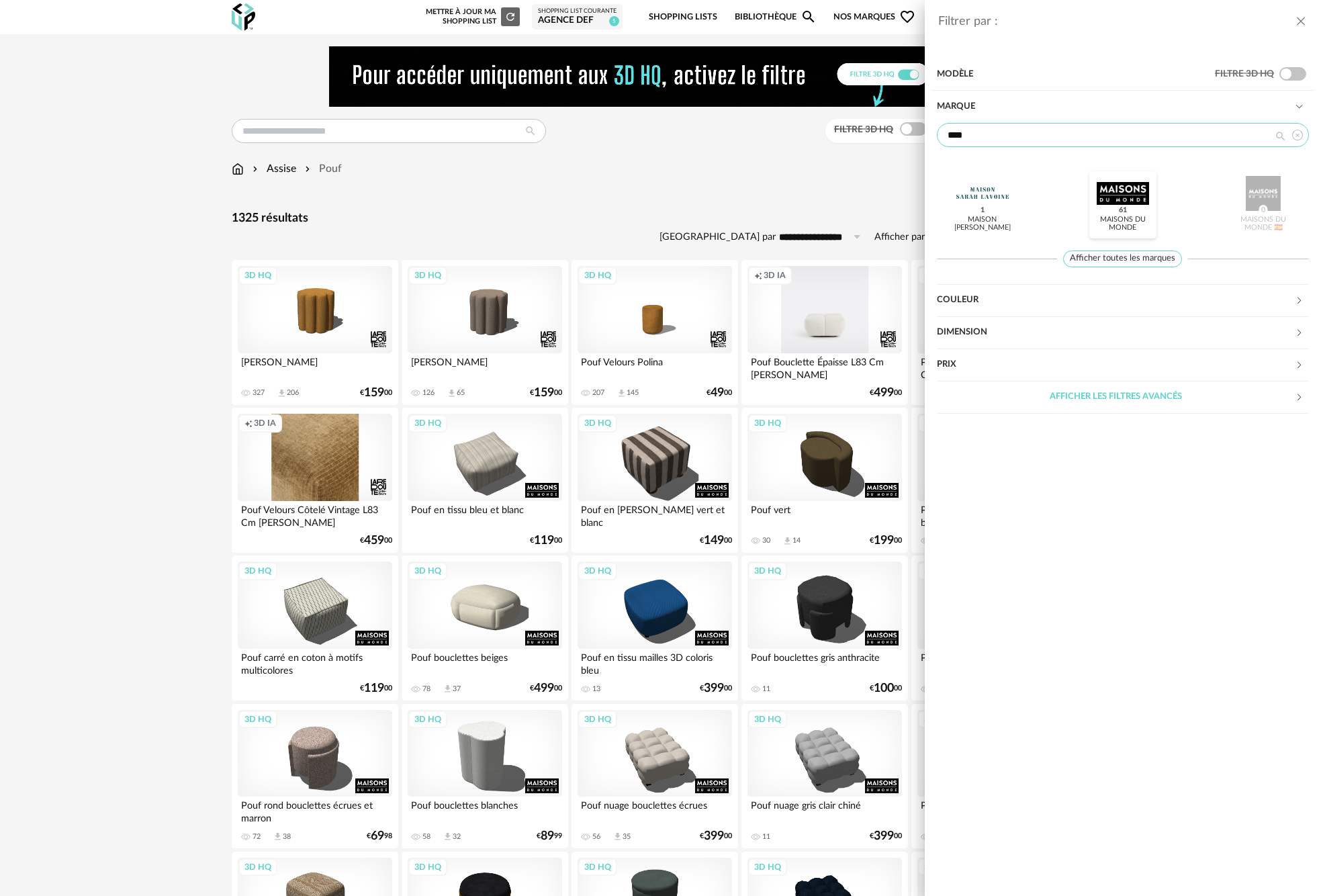
type input "****"
click at [1121, 182] on div at bounding box center [1123, 193] width 52 height 35
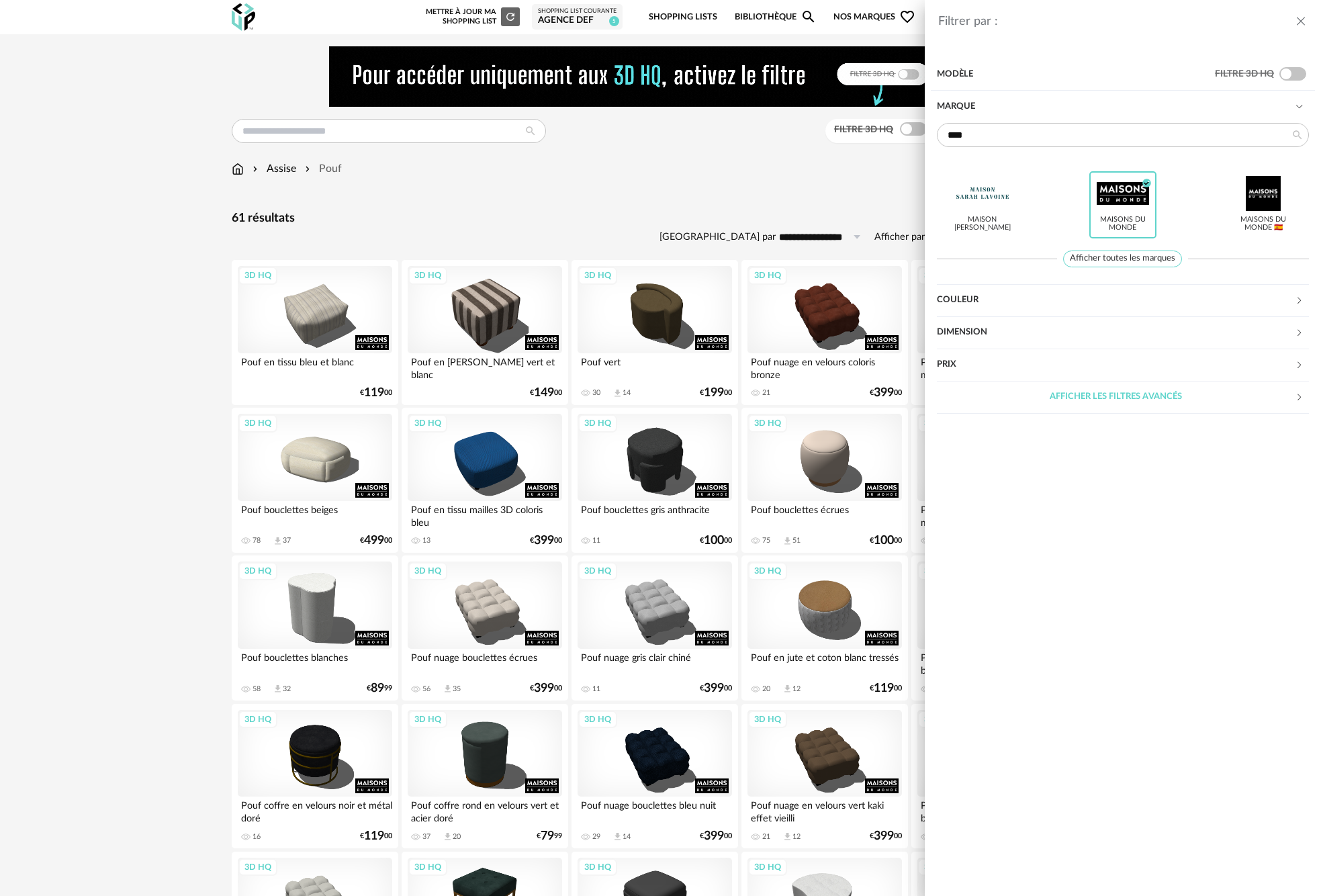
click at [755, 196] on div "Filtrer par : Modèle Filtre 3D HQ Marque **** Maison [PERSON_NAME] Maisons du M…" at bounding box center [660, 448] width 1321 height 896
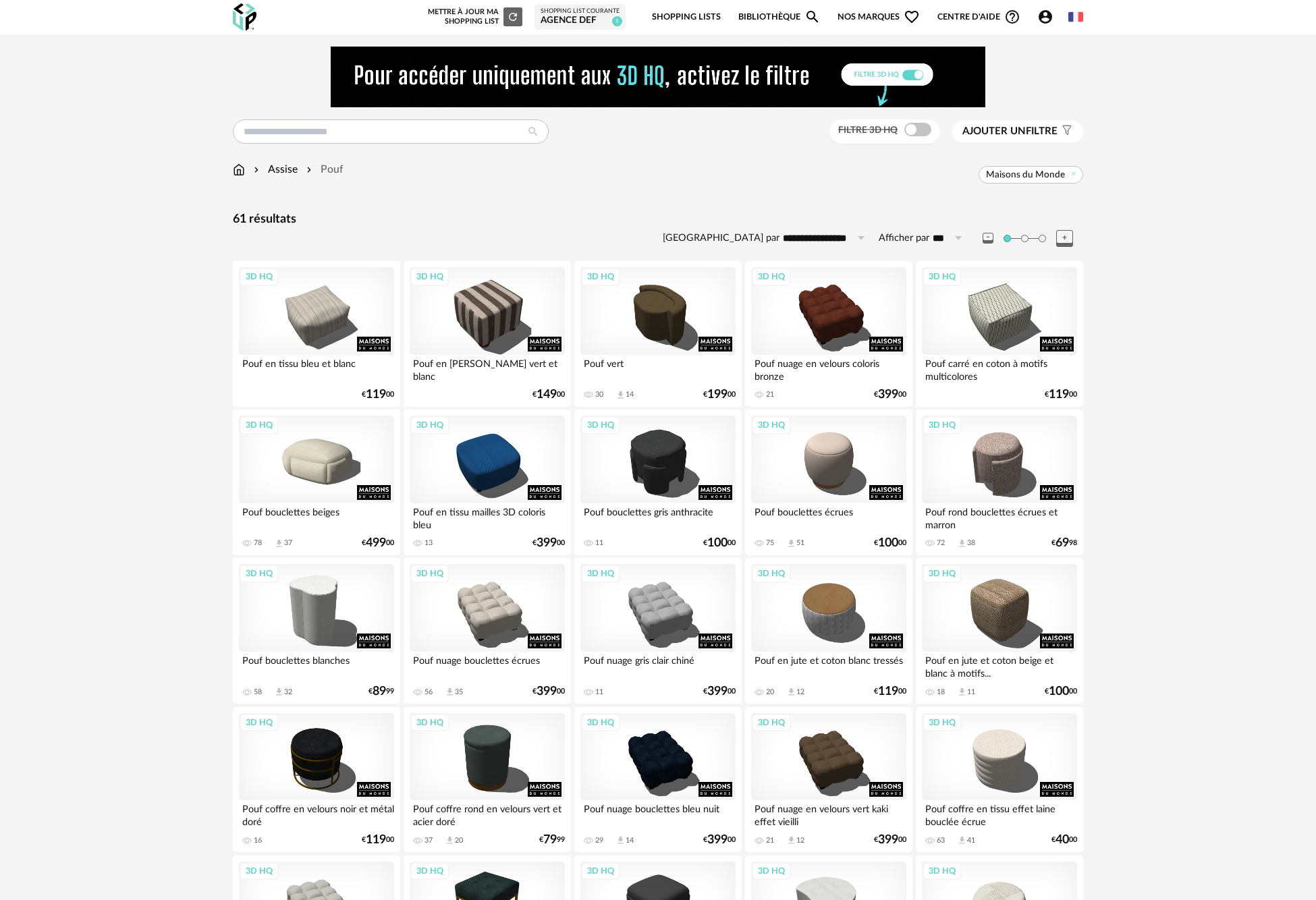
scroll to position [90, 0]
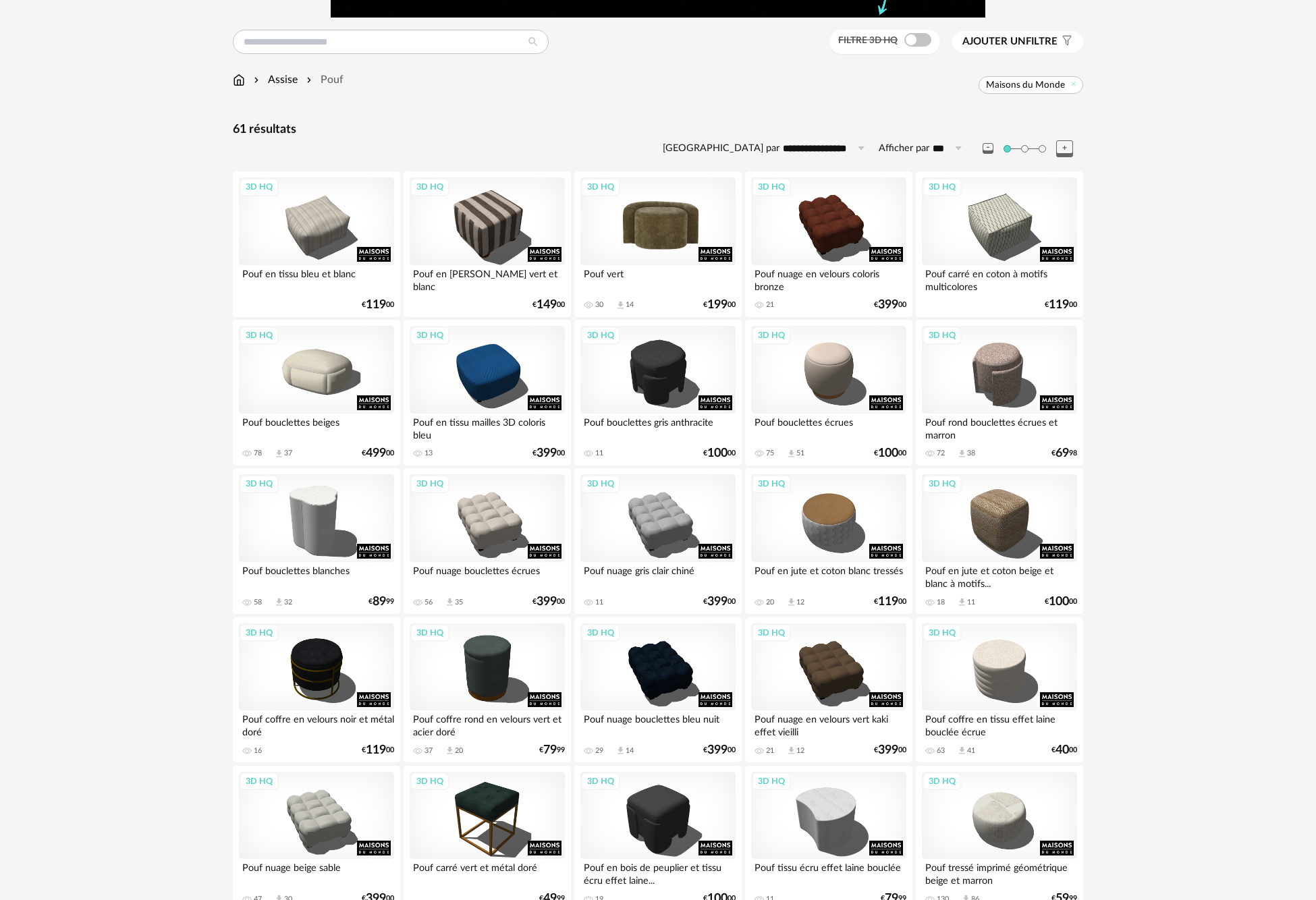
click at [660, 213] on div "3D HQ" at bounding box center [658, 221] width 155 height 88
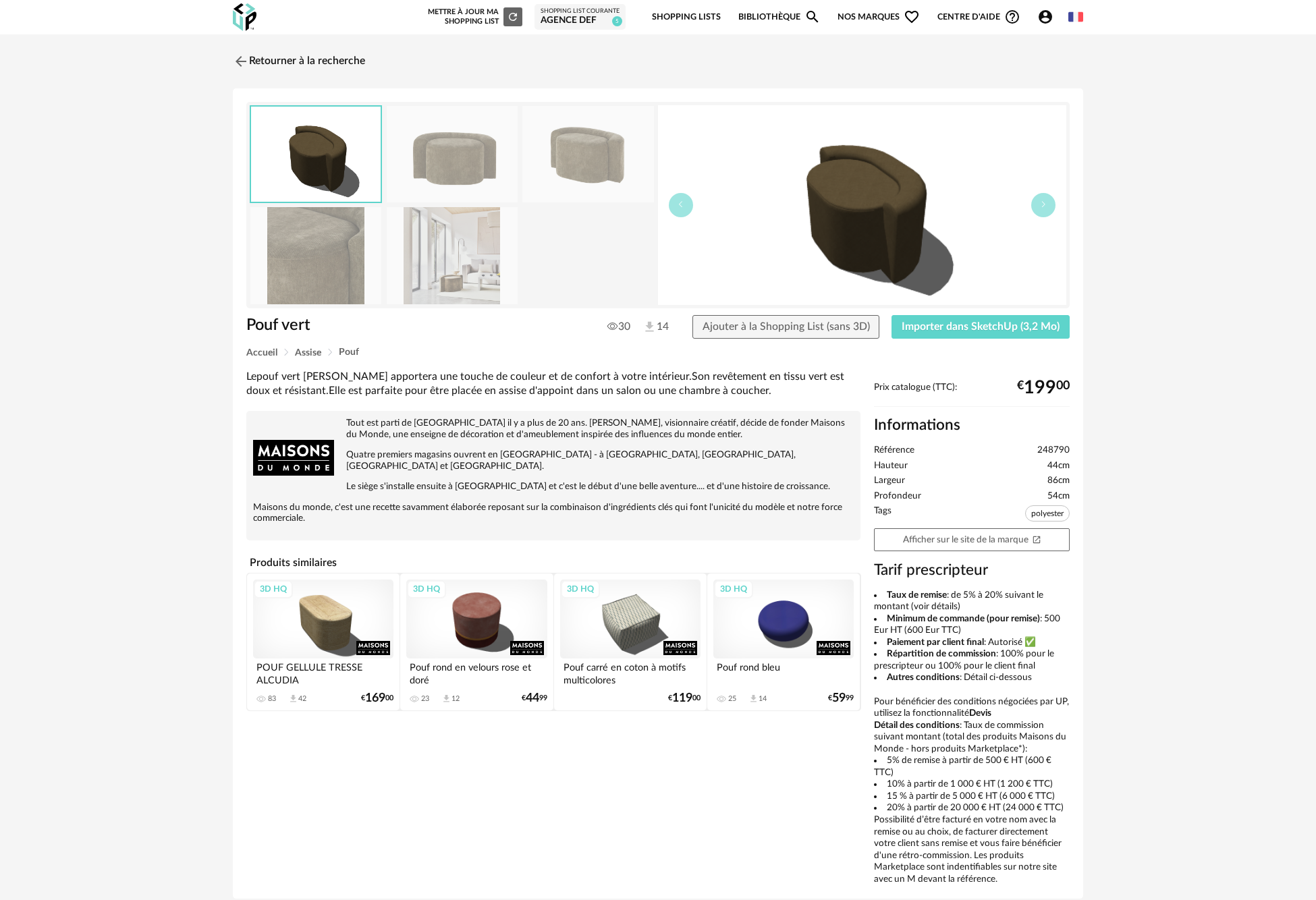
click at [492, 263] on img at bounding box center [452, 255] width 131 height 96
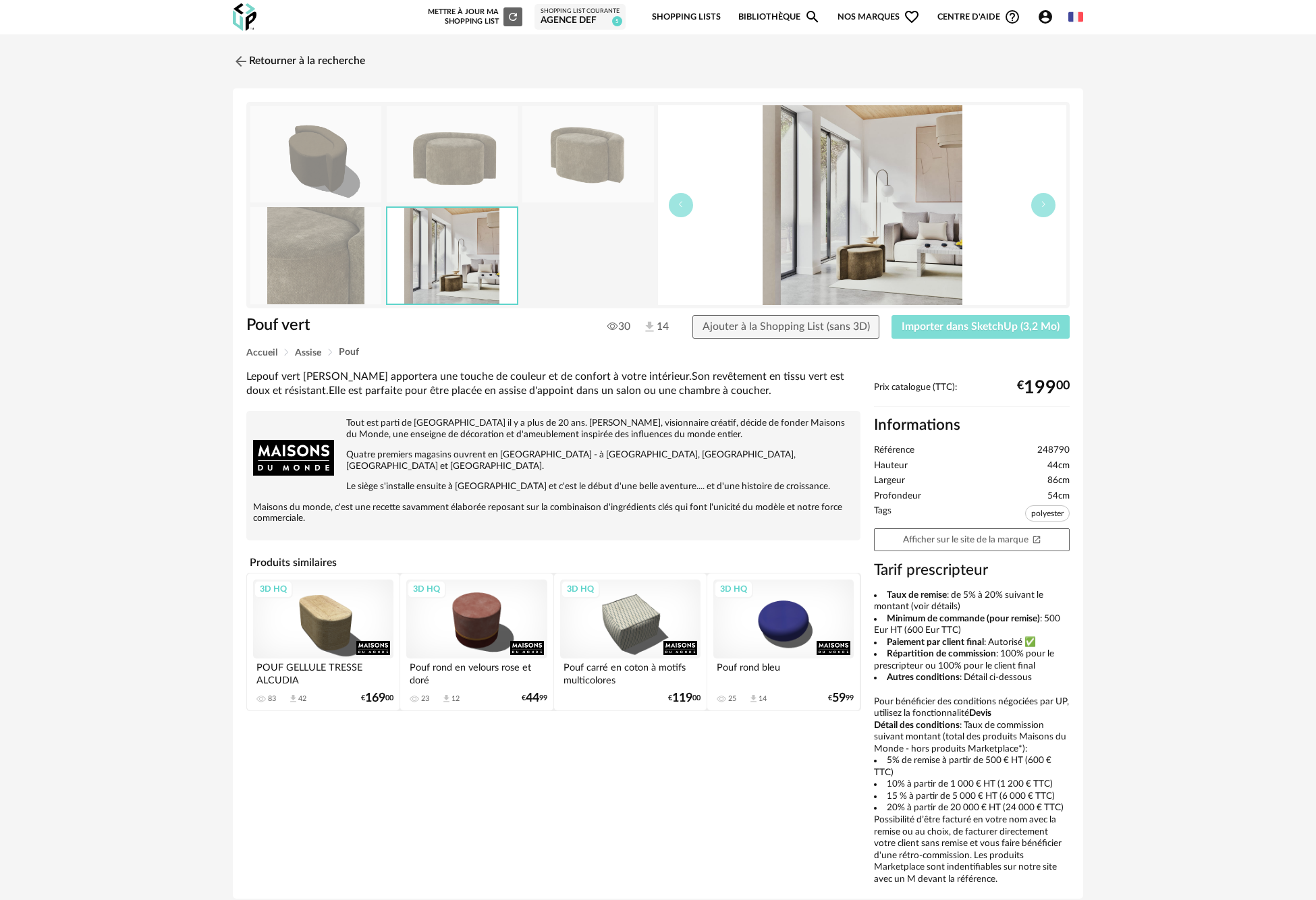
click at [975, 321] on span "Importer dans SketchUp (3,2 Mo)" at bounding box center [980, 326] width 158 height 11
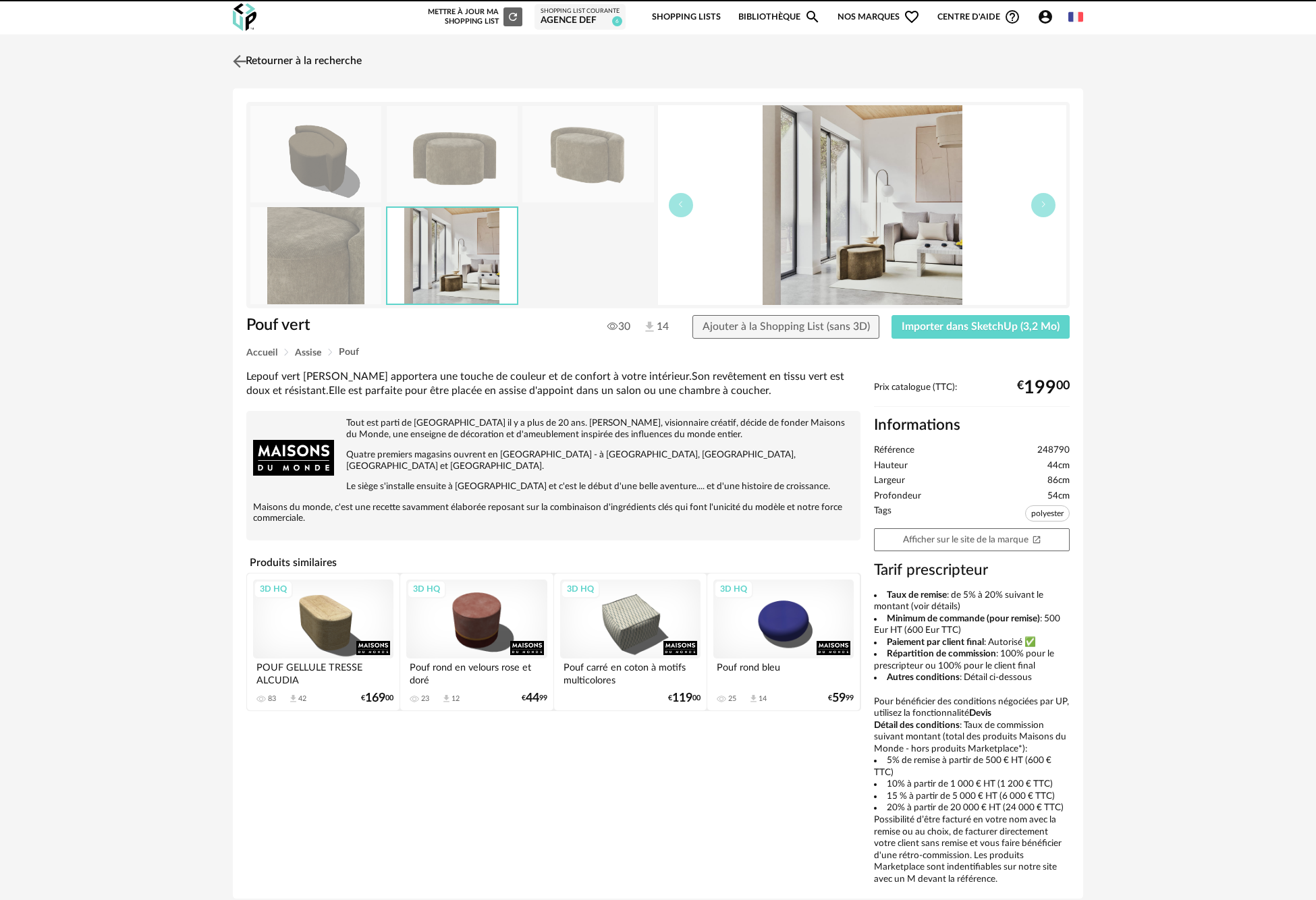
click at [234, 58] on img at bounding box center [240, 60] width 20 height 20
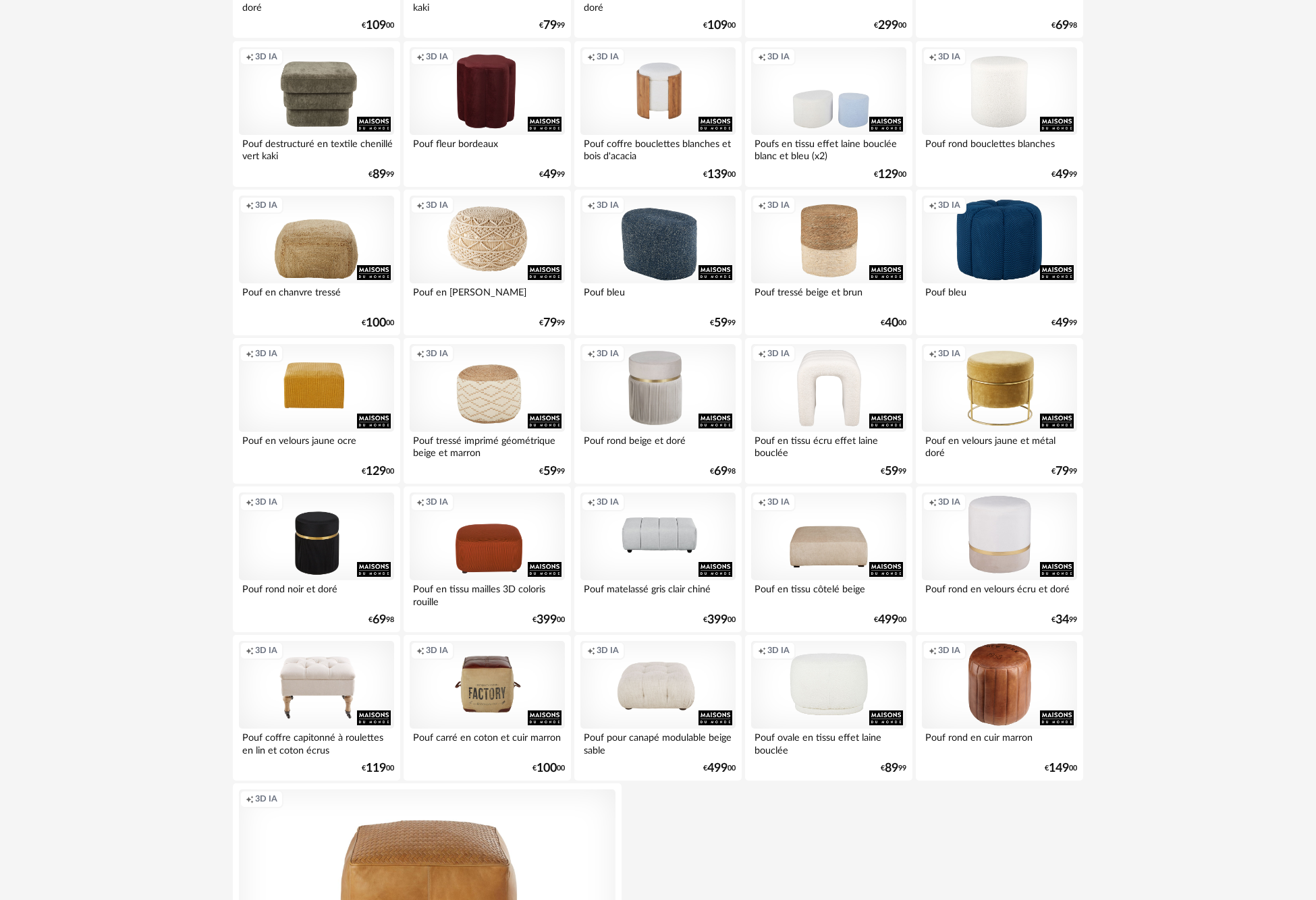
scroll to position [1439, 0]
